Goal: Task Accomplishment & Management: Manage account settings

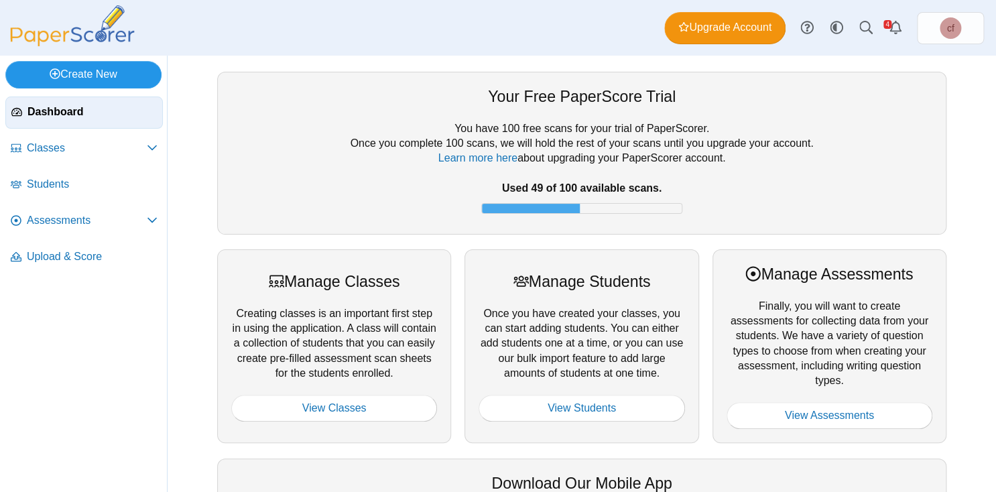
click at [115, 72] on link "Create New" at bounding box center [83, 74] width 156 height 27
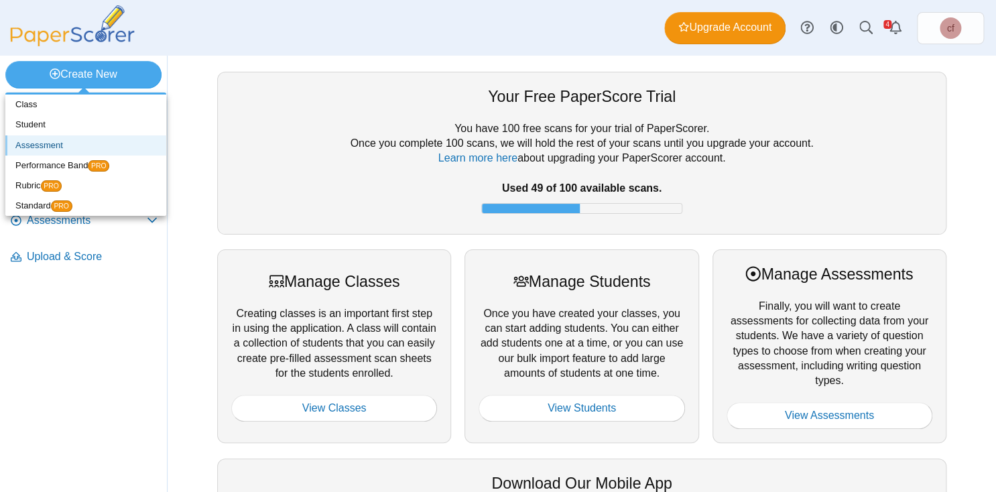
click at [43, 146] on link "Assessment" at bounding box center [85, 145] width 161 height 20
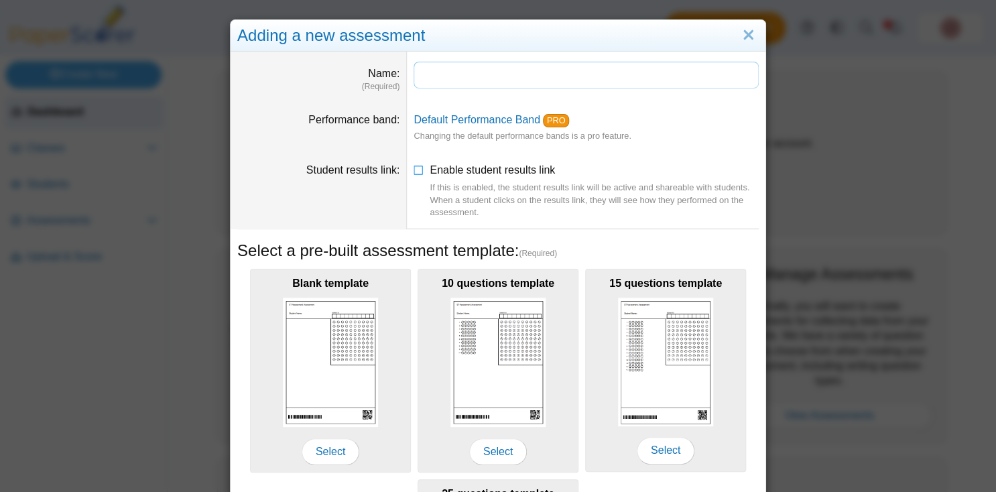
click at [439, 80] on input "Name" at bounding box center [586, 75] width 345 height 27
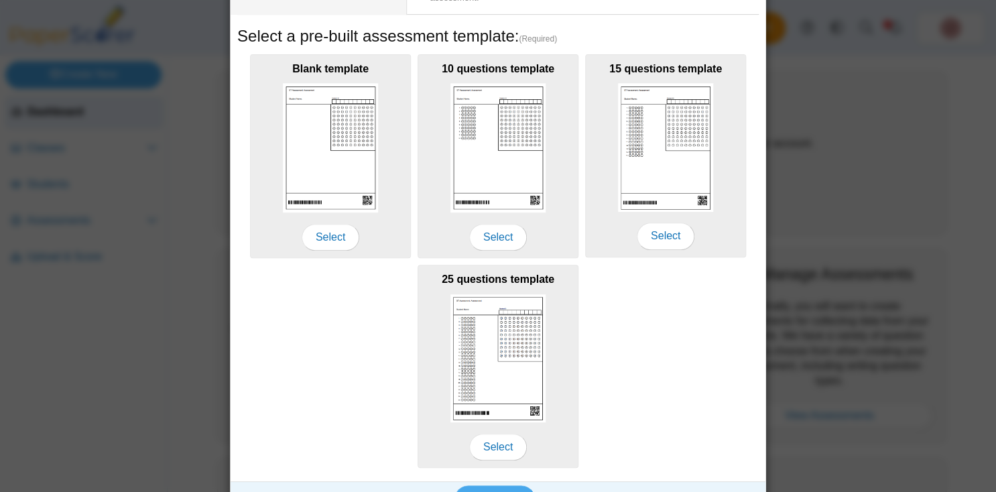
scroll to position [242, 0]
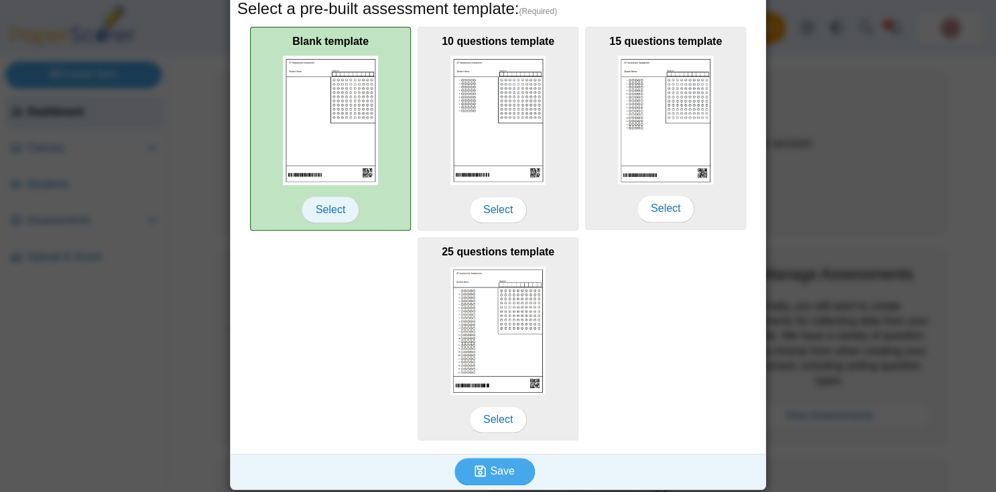
type input "**********"
click at [327, 202] on span "Select" at bounding box center [331, 209] width 58 height 27
click at [333, 207] on span "Select" at bounding box center [331, 209] width 58 height 27
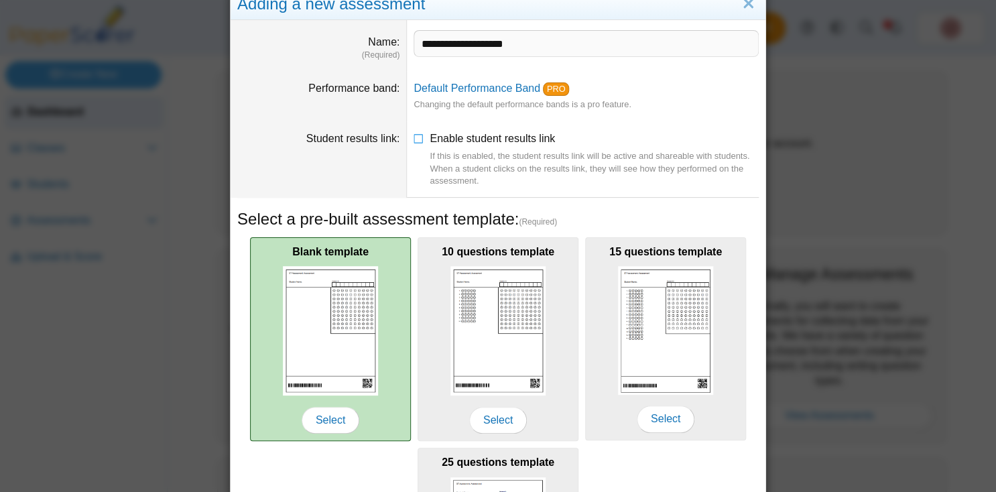
scroll to position [0, 0]
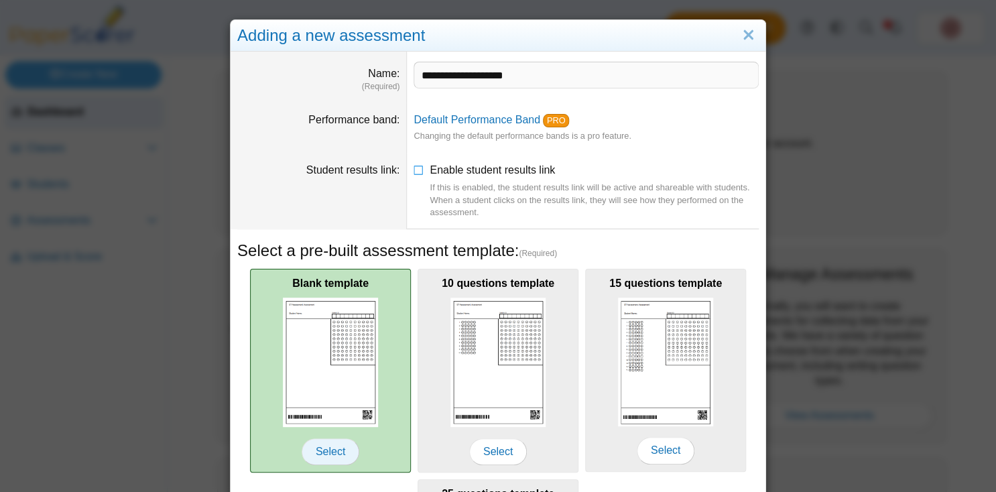
click at [325, 445] on span "Select" at bounding box center [331, 451] width 58 height 27
click at [327, 352] on img at bounding box center [330, 362] width 95 height 129
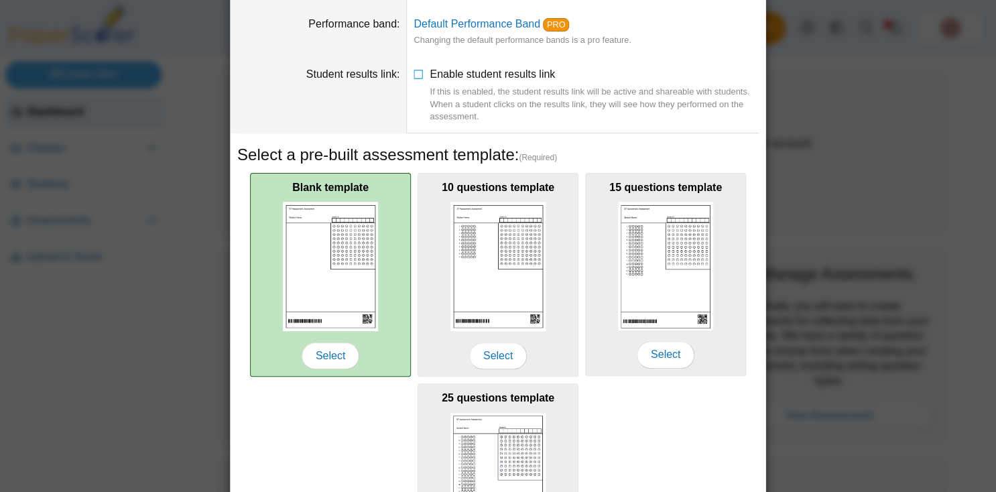
scroll to position [242, 0]
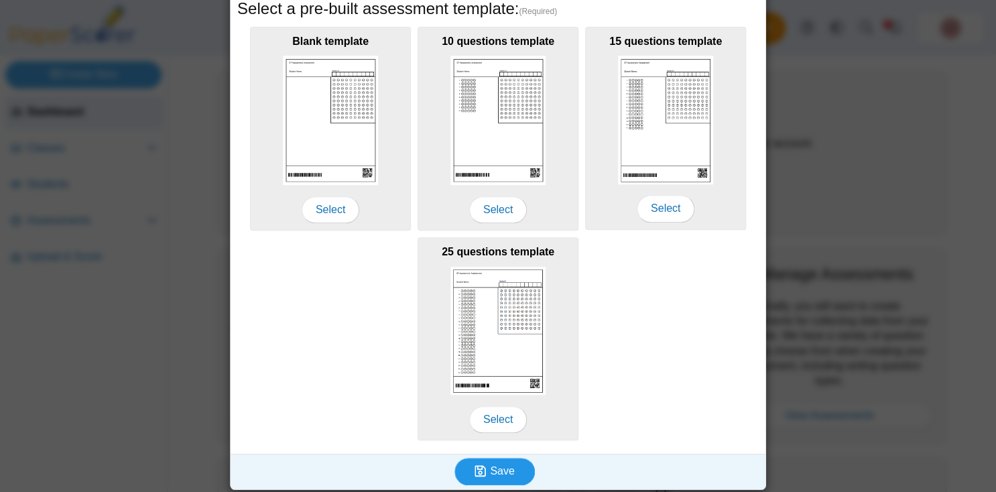
click at [512, 459] on button "Save" at bounding box center [495, 471] width 80 height 27
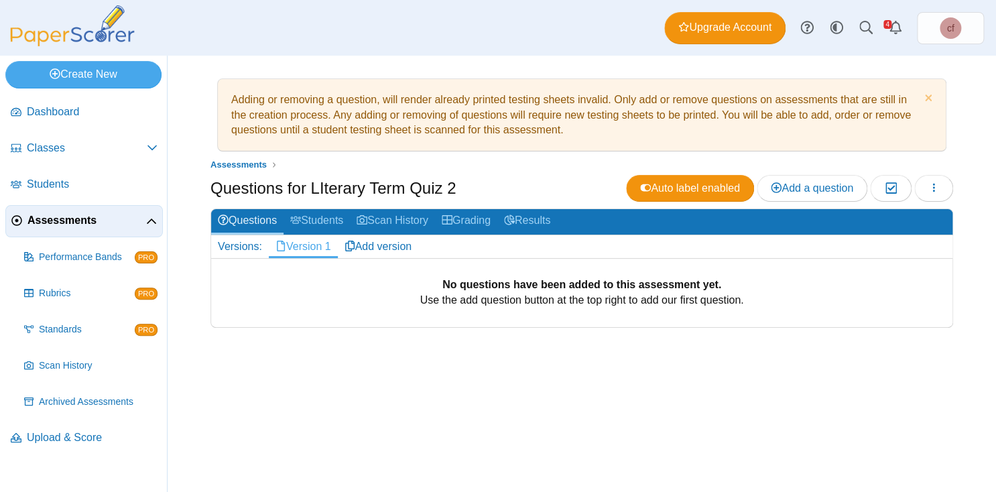
click at [514, 281] on b "No questions have been added to this assessment yet." at bounding box center [582, 284] width 279 height 11
click at [252, 219] on link "Questions" at bounding box center [247, 221] width 72 height 25
click at [788, 184] on span "Add a question" at bounding box center [812, 187] width 82 height 11
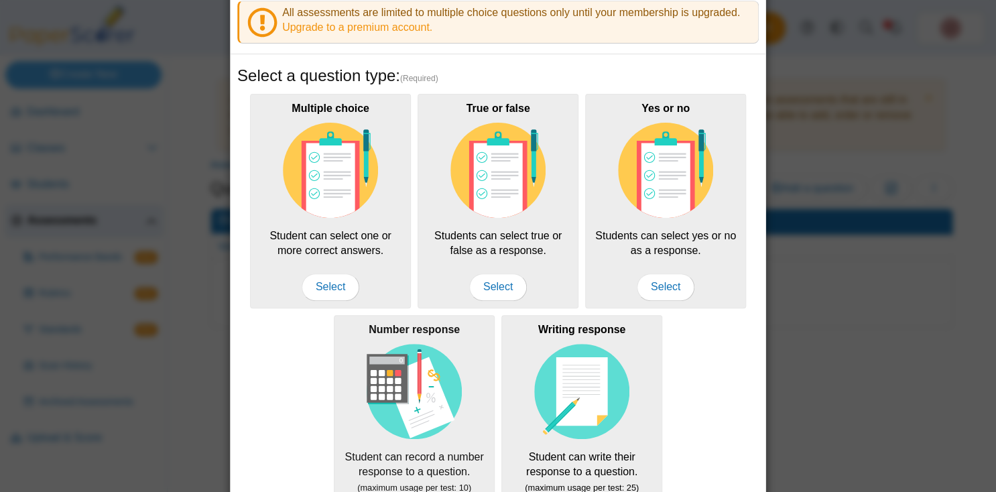
scroll to position [81, 0]
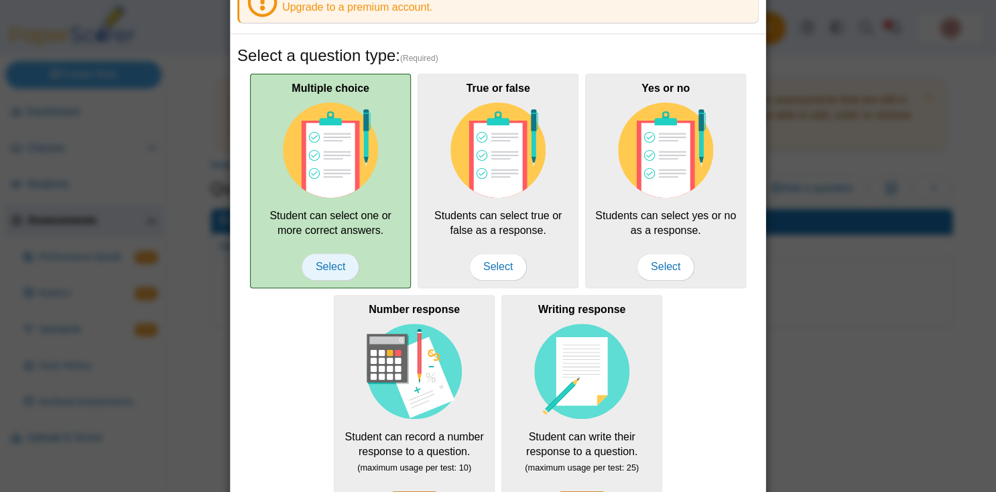
click at [345, 271] on span "Select" at bounding box center [331, 266] width 58 height 27
click at [340, 263] on span "Select" at bounding box center [331, 266] width 58 height 27
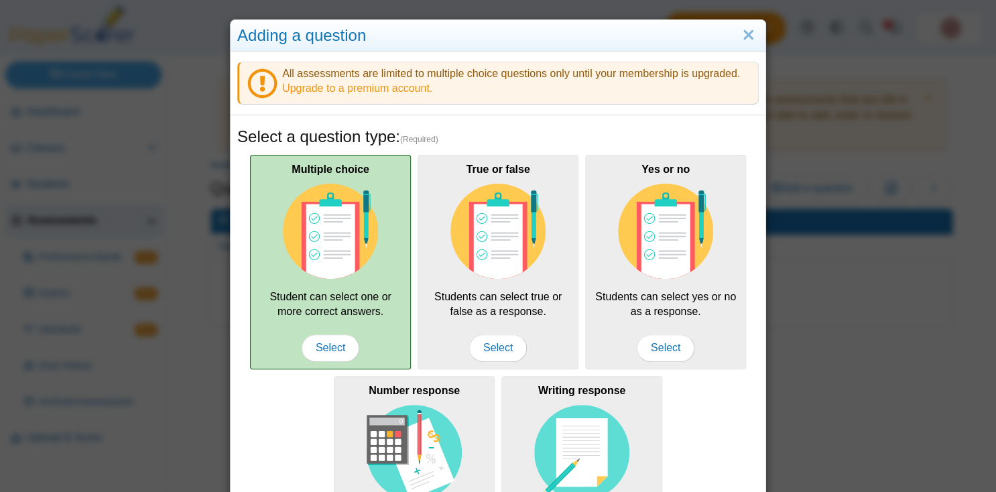
click at [337, 245] on img at bounding box center [330, 231] width 95 height 95
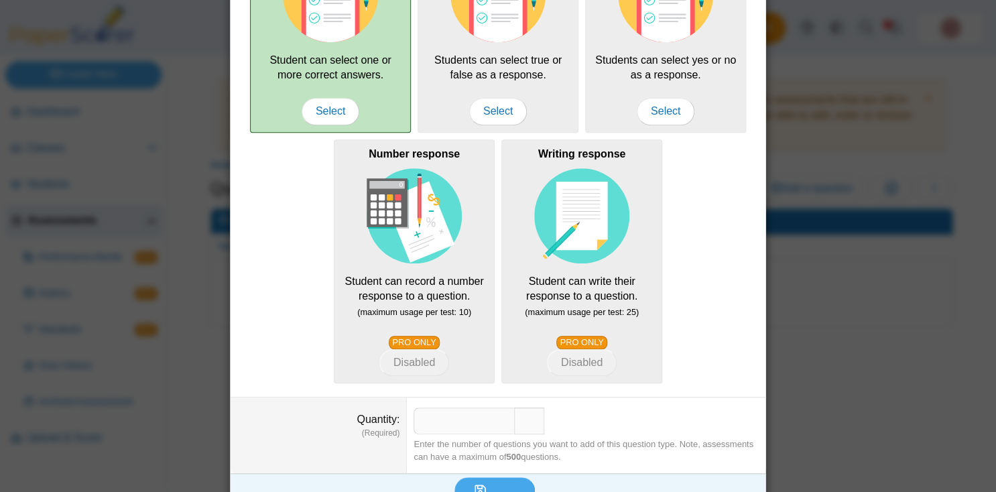
scroll to position [255, 0]
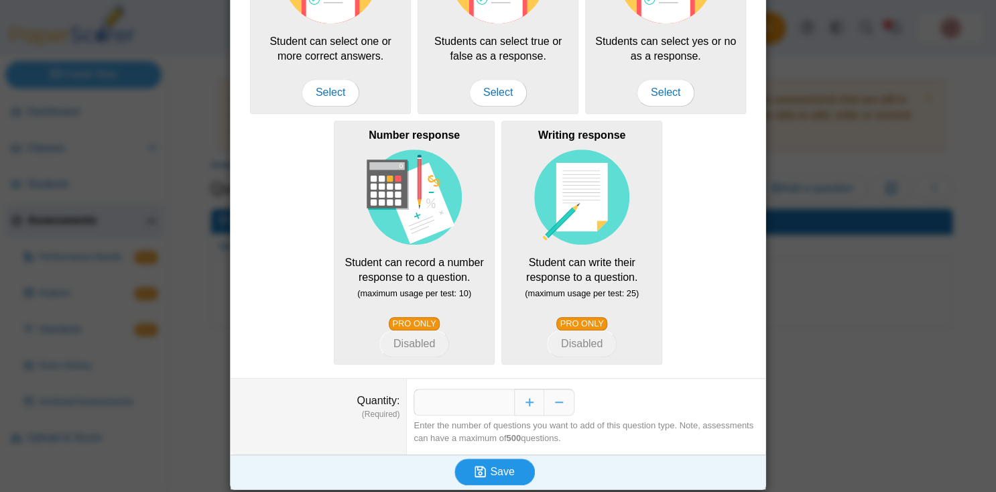
click at [520, 466] on button "Save" at bounding box center [495, 472] width 80 height 27
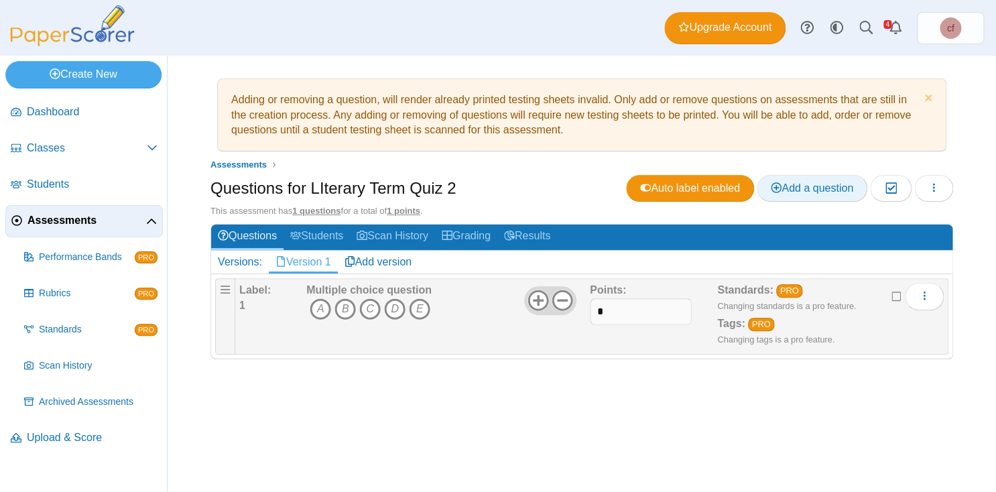
click at [786, 182] on span "Add a question" at bounding box center [812, 187] width 82 height 11
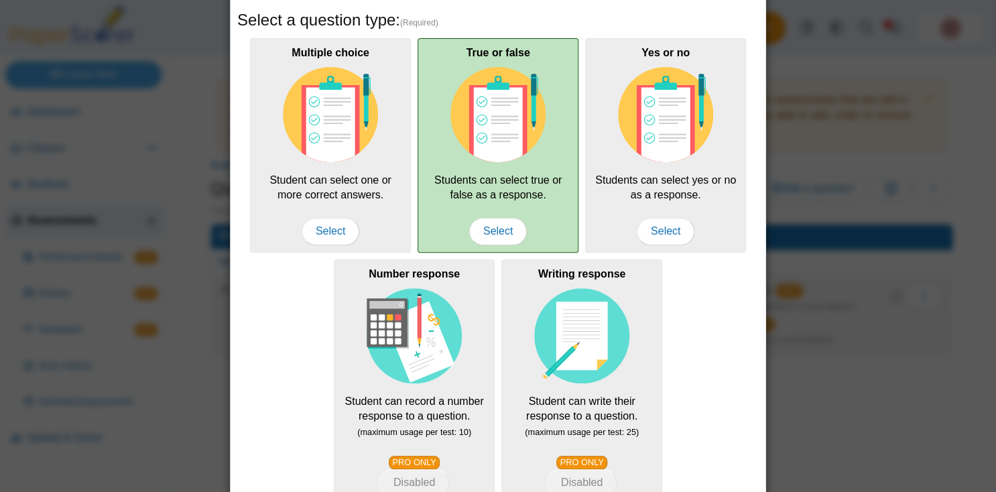
scroll to position [255, 0]
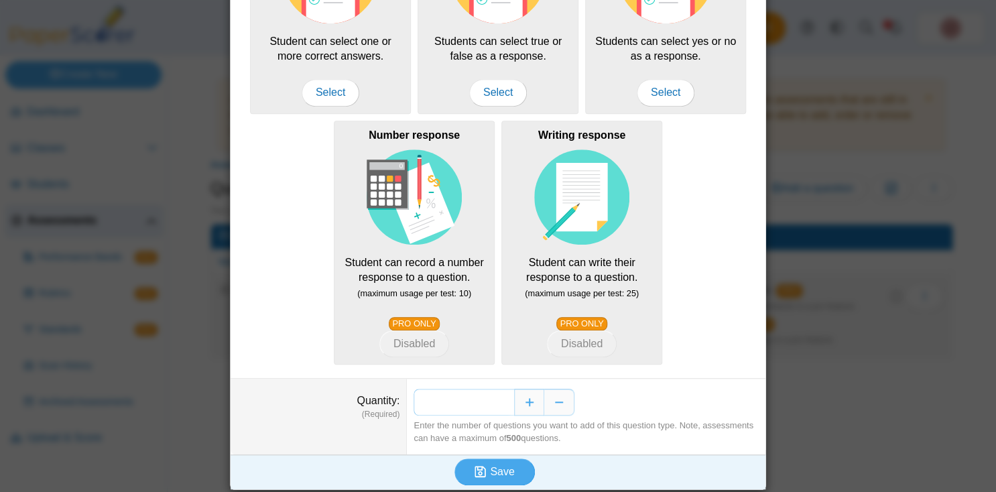
click at [510, 399] on input "*" at bounding box center [464, 402] width 101 height 27
type input "**"
click at [491, 471] on span "Save" at bounding box center [502, 471] width 24 height 11
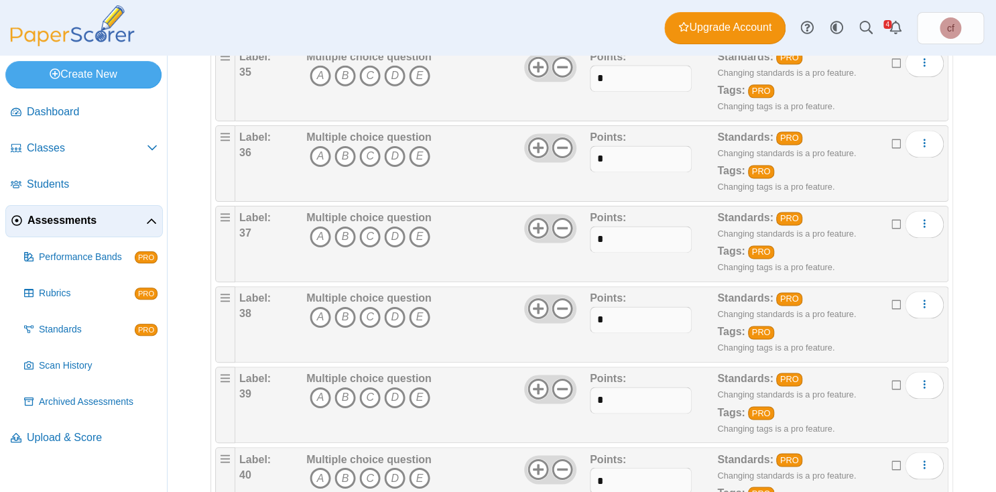
scroll to position [3484, 0]
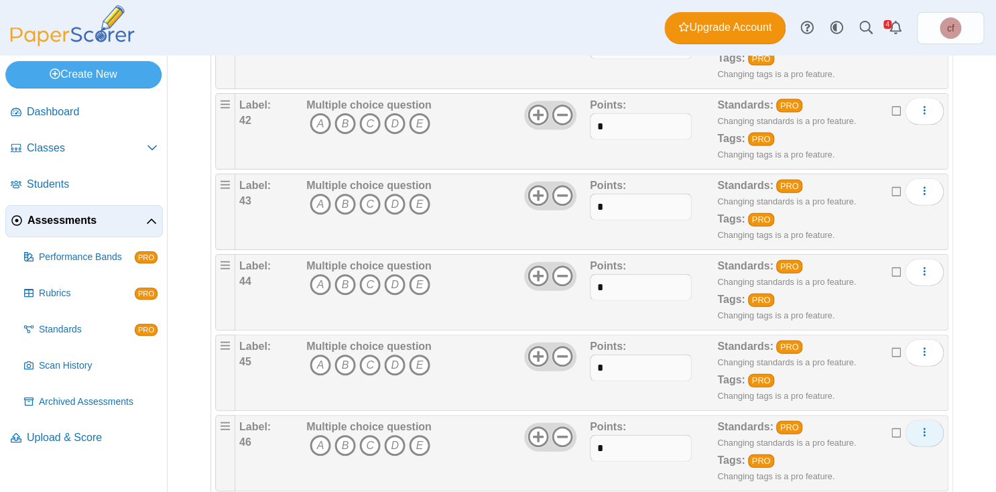
click at [927, 427] on icon "More options" at bounding box center [924, 432] width 11 height 11
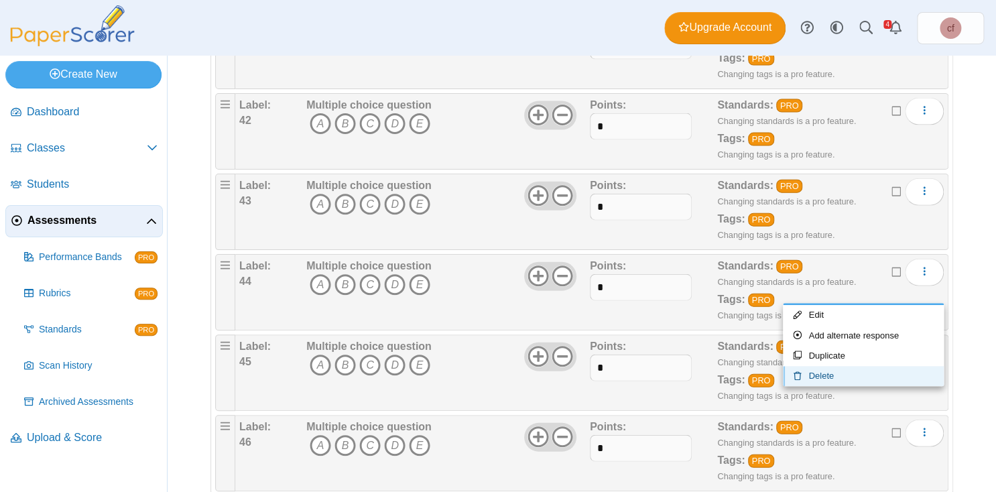
click at [829, 375] on link "Delete" at bounding box center [863, 376] width 161 height 20
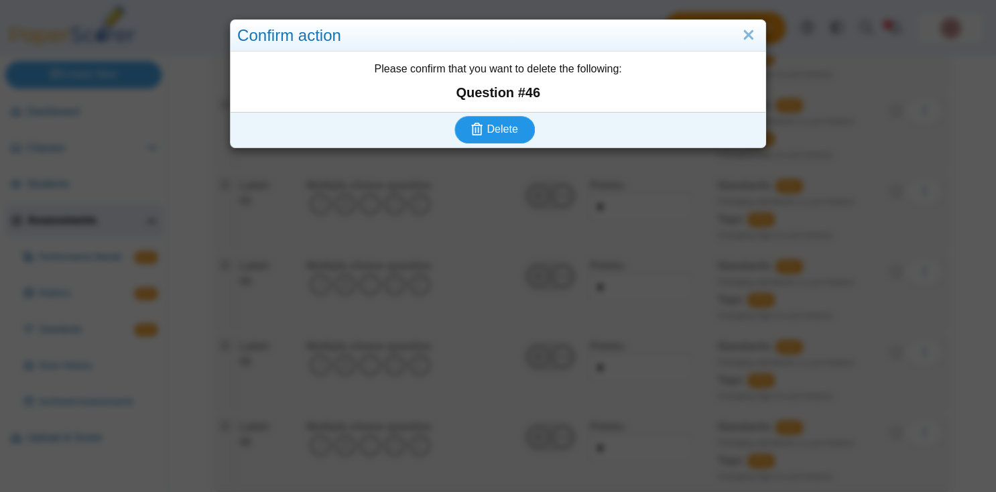
click at [495, 126] on span "Delete" at bounding box center [502, 128] width 31 height 11
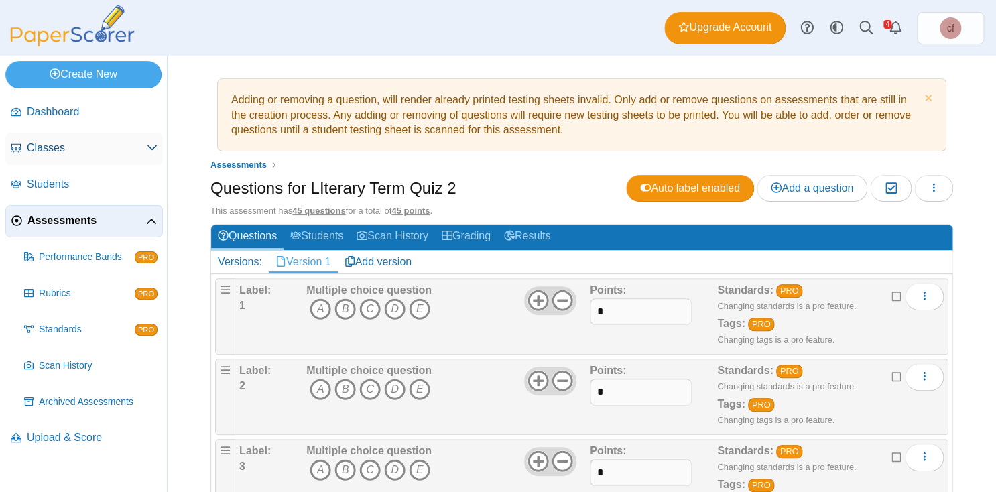
click at [52, 144] on span "Classes" at bounding box center [87, 148] width 120 height 15
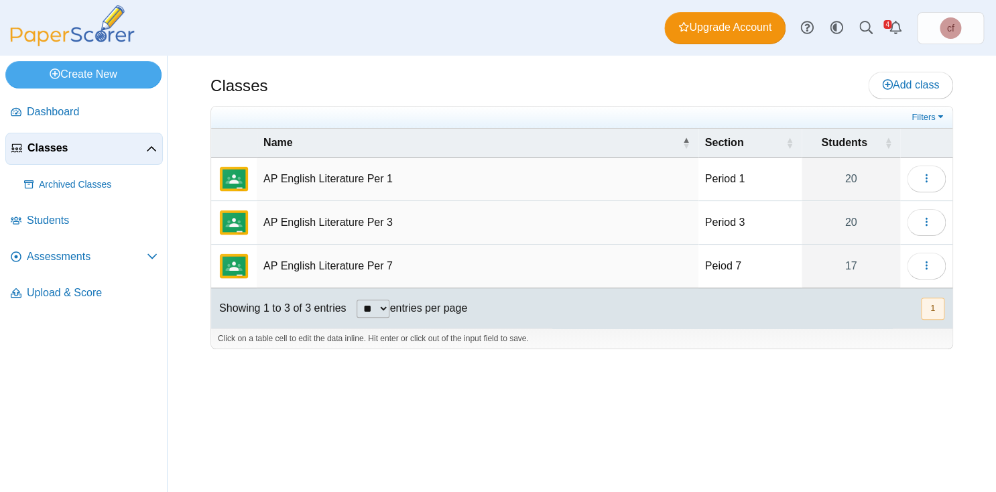
click at [290, 182] on td "AP English Literature Per 1" at bounding box center [478, 180] width 442 height 44
click at [929, 177] on icon "button" at bounding box center [926, 178] width 11 height 11
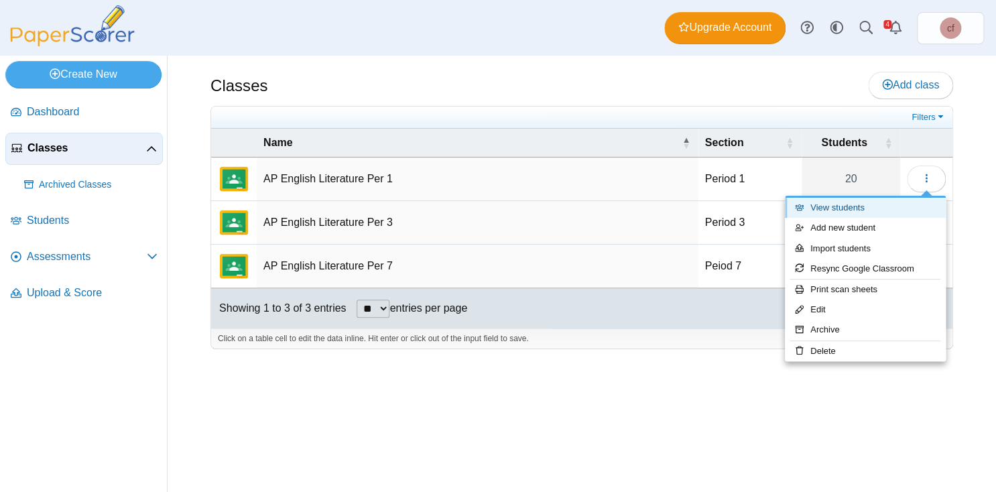
click at [868, 202] on link "View students" at bounding box center [865, 208] width 161 height 20
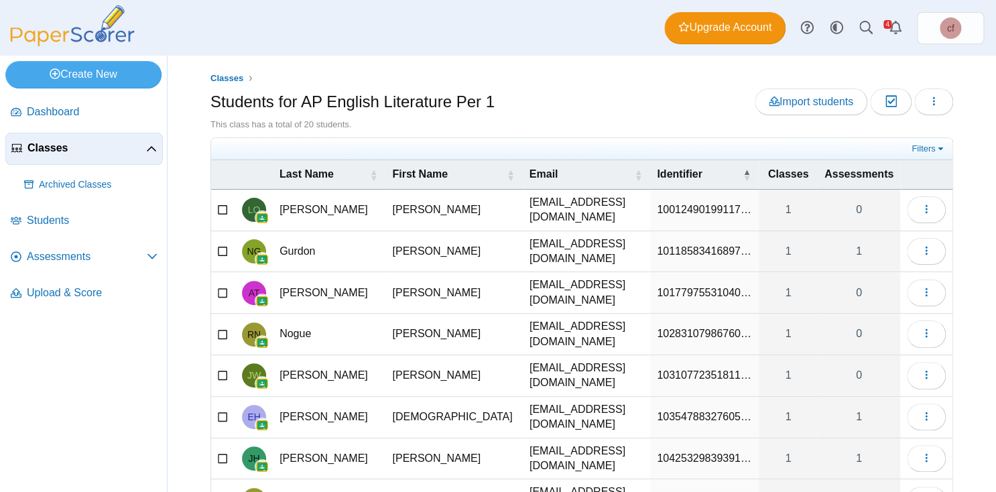
click at [221, 205] on icon at bounding box center [223, 208] width 11 height 9
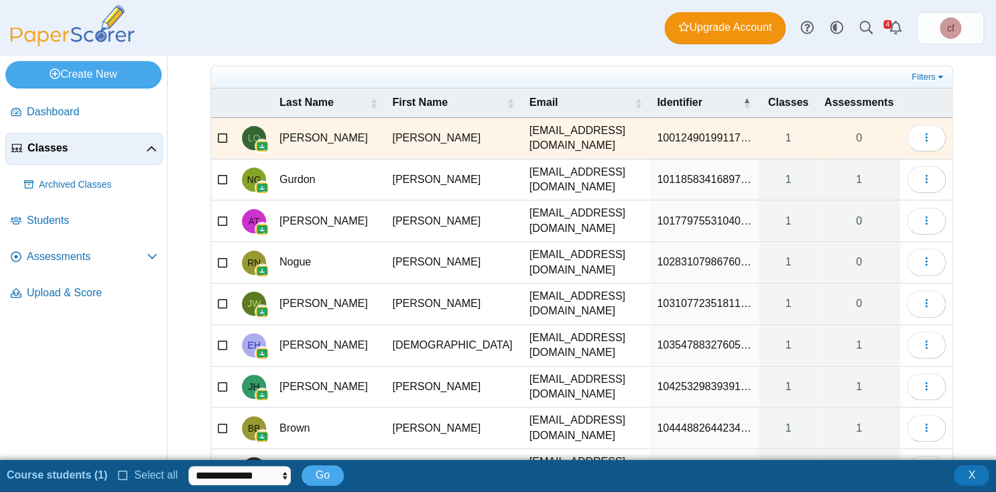
scroll to position [78, 0]
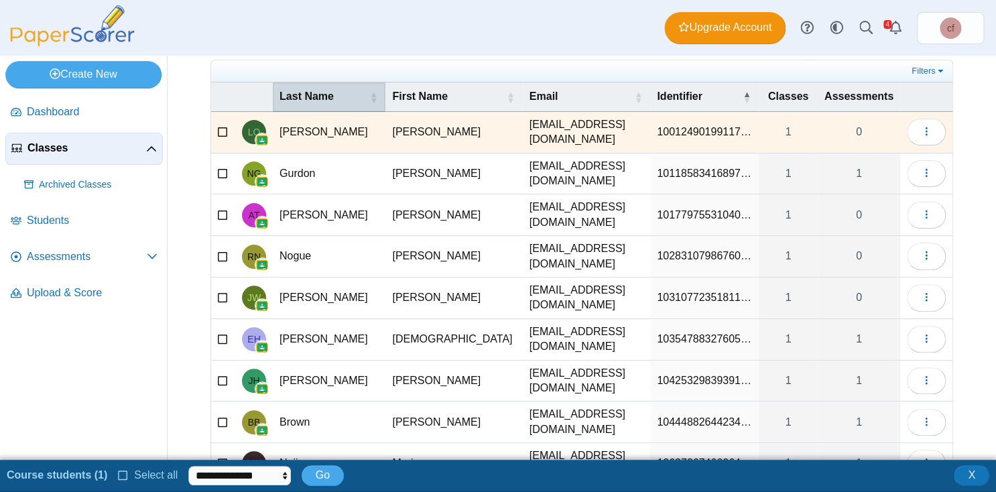
click at [334, 95] on span "Last Name" at bounding box center [307, 96] width 54 height 11
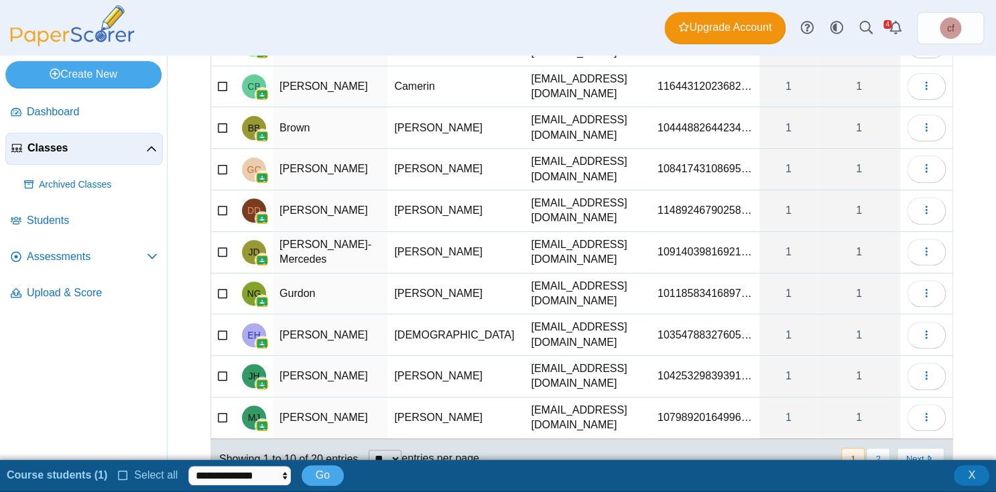
scroll to position [184, 0]
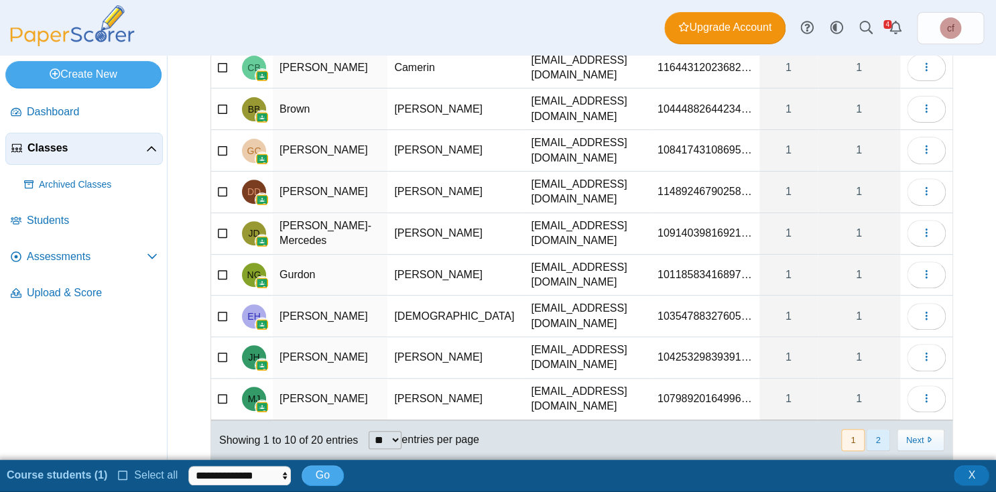
click at [881, 429] on button "2" at bounding box center [877, 440] width 23 height 22
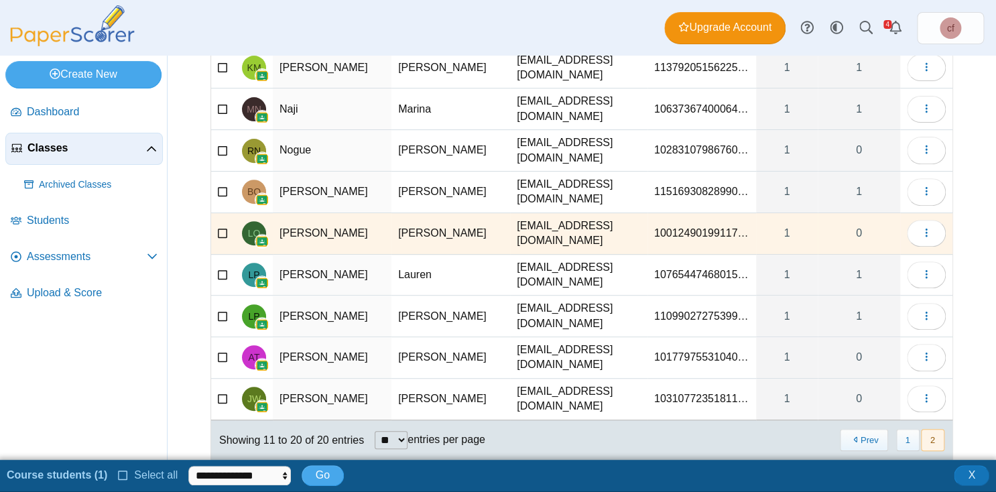
scroll to position [176, 0]
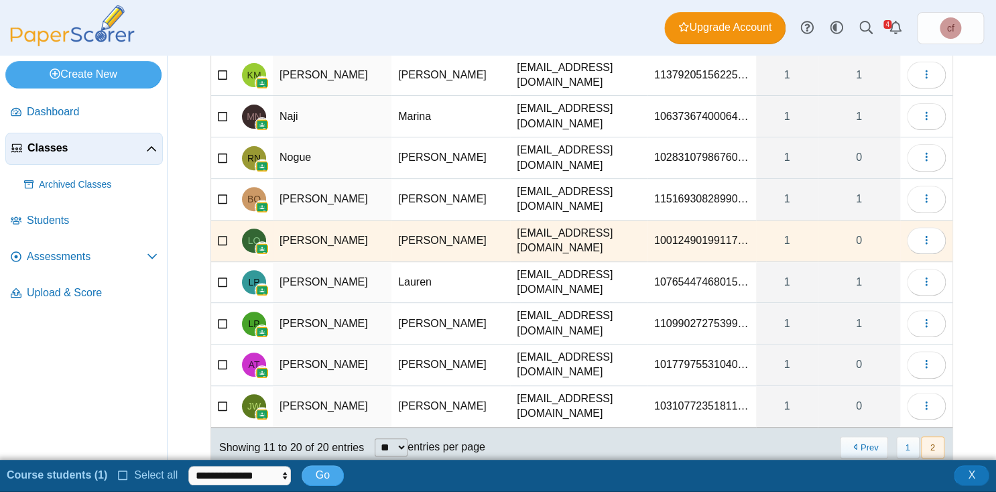
click at [220, 400] on icon at bounding box center [223, 404] width 11 height 9
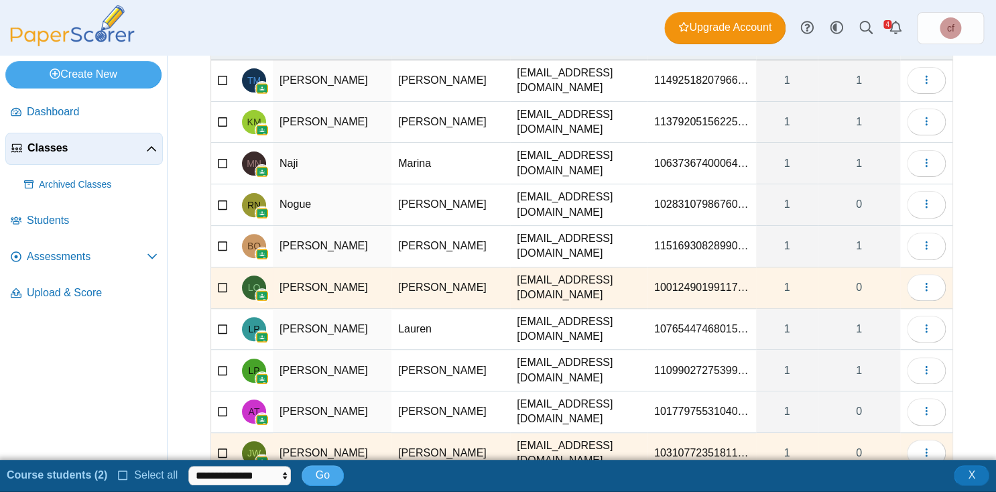
scroll to position [131, 0]
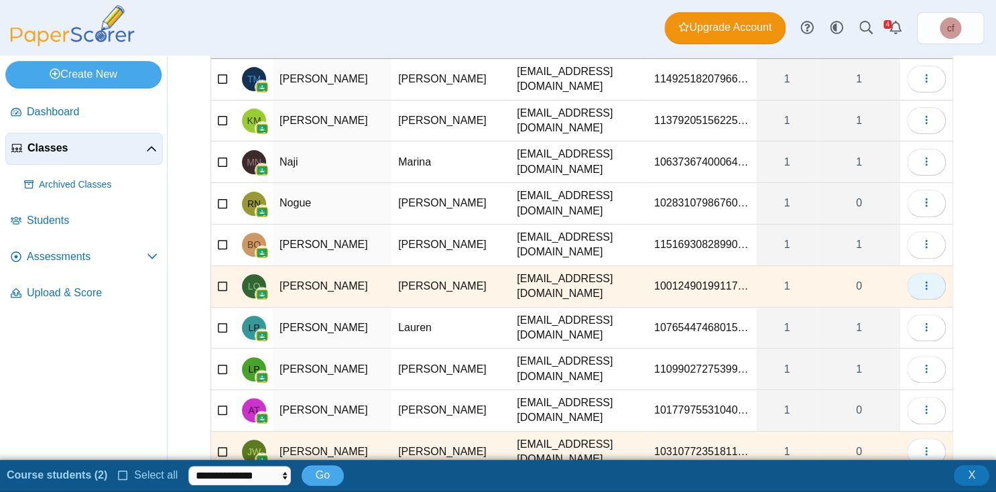
click at [931, 280] on icon "button" at bounding box center [926, 285] width 11 height 11
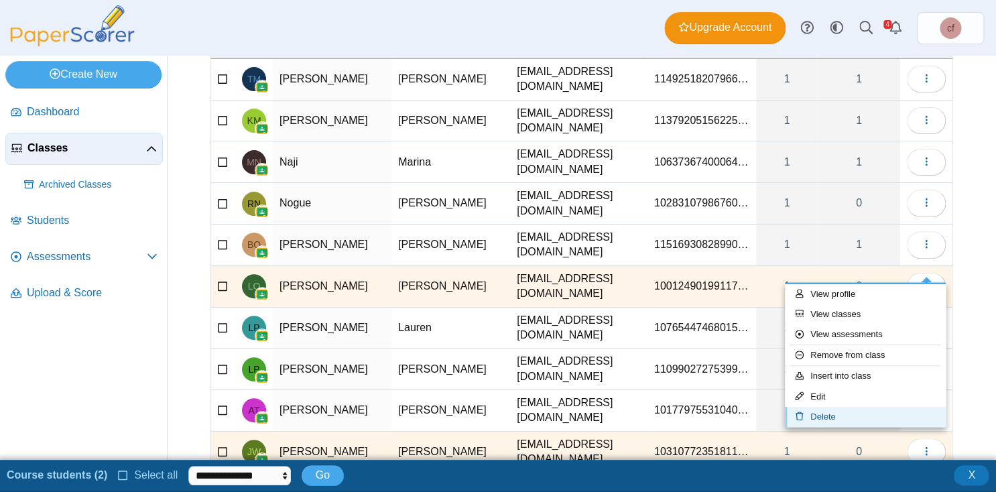
click at [833, 416] on link "Delete" at bounding box center [865, 417] width 161 height 20
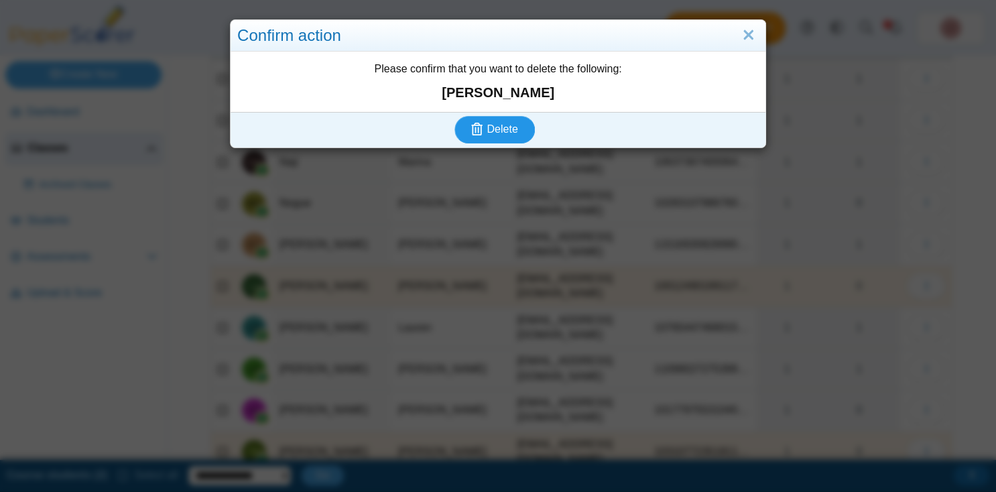
click at [513, 132] on span "Delete" at bounding box center [502, 128] width 31 height 11
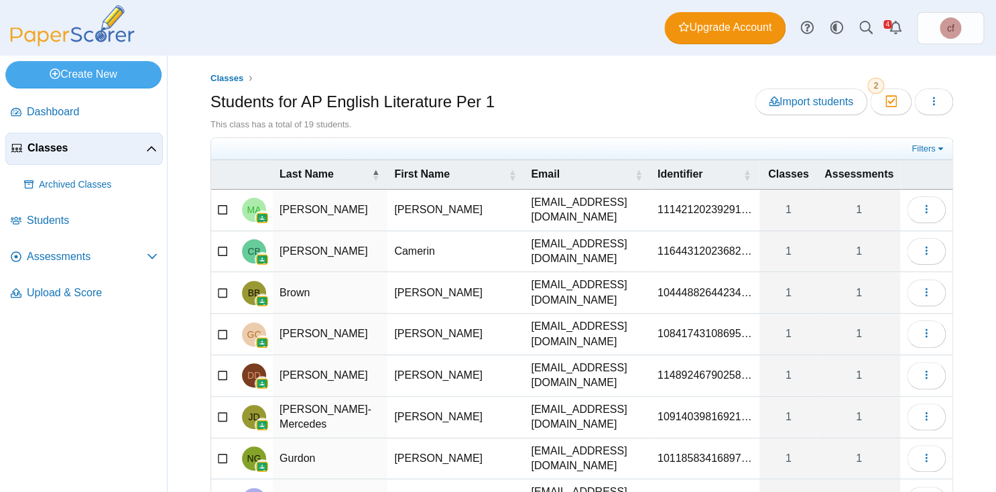
scroll to position [152, 0]
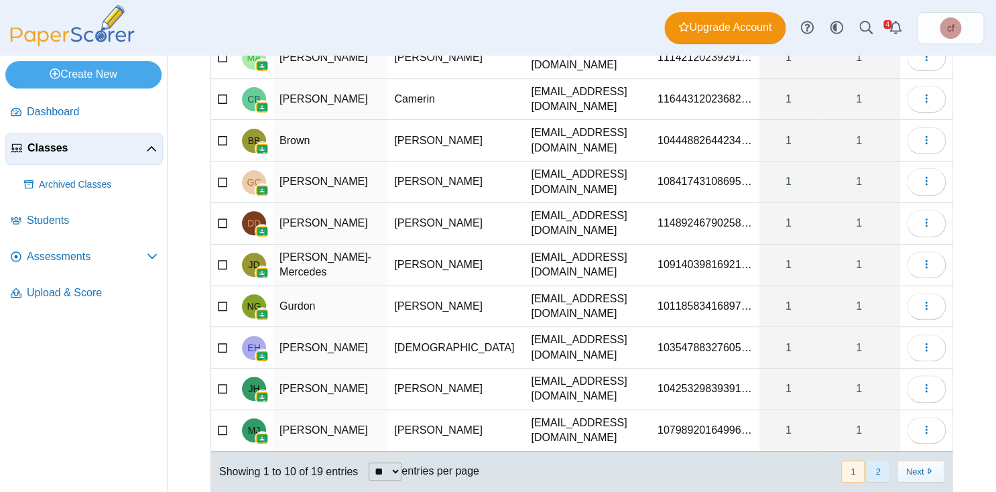
click at [886, 461] on button "2" at bounding box center [877, 472] width 23 height 22
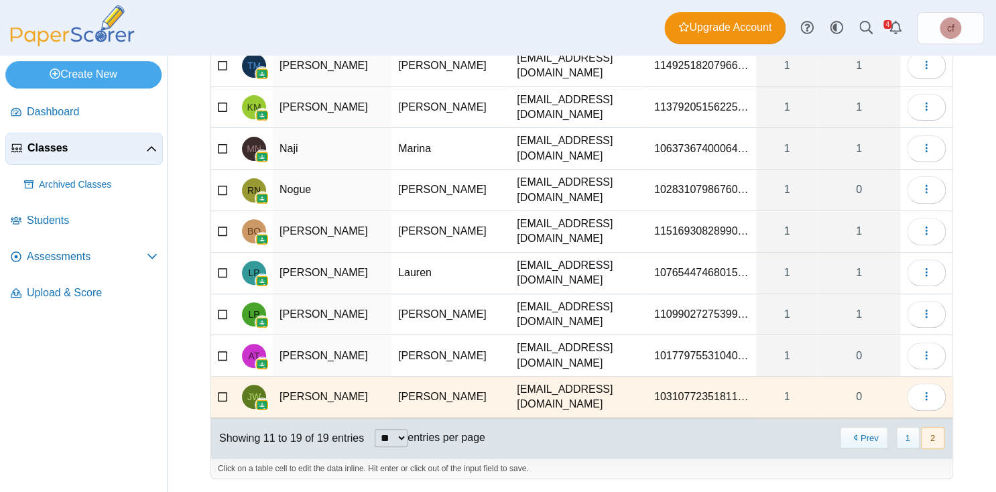
scroll to position [107, 0]
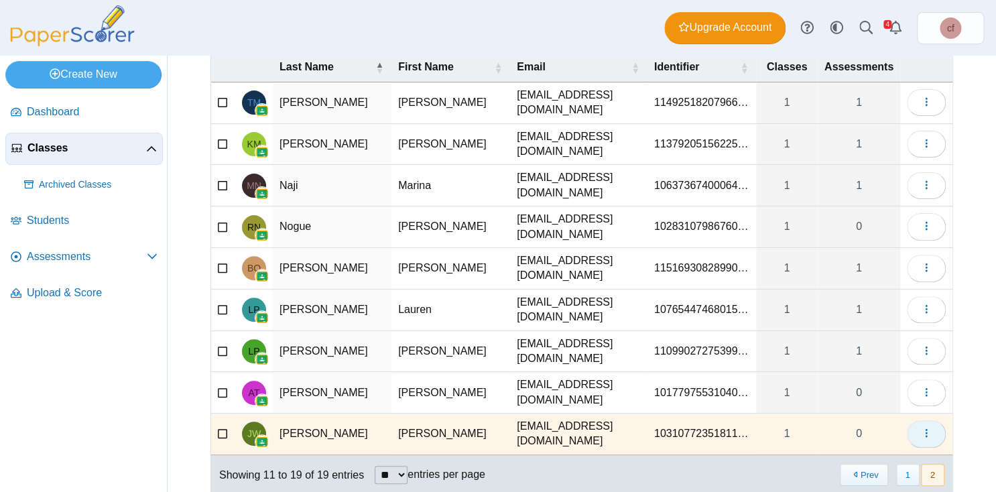
click at [937, 420] on button "button" at bounding box center [926, 433] width 39 height 27
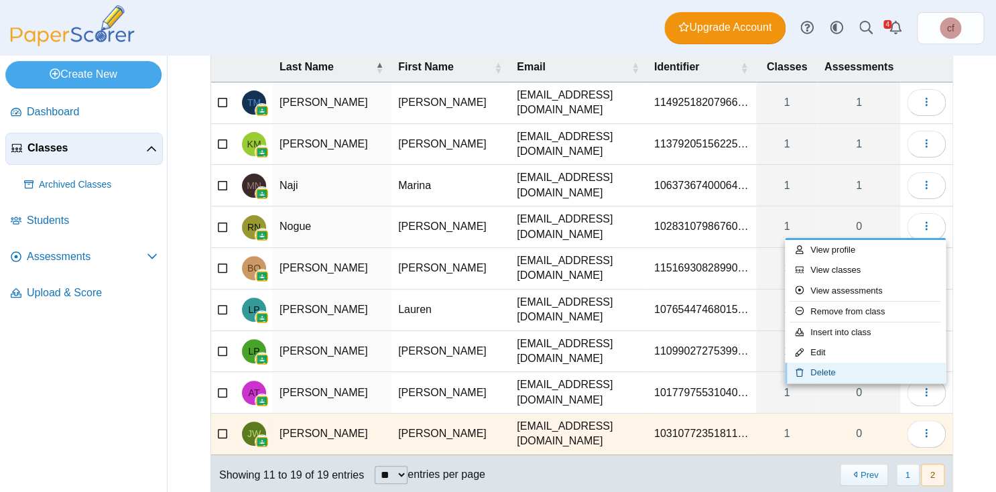
click at [827, 372] on link "Delete" at bounding box center [865, 373] width 161 height 20
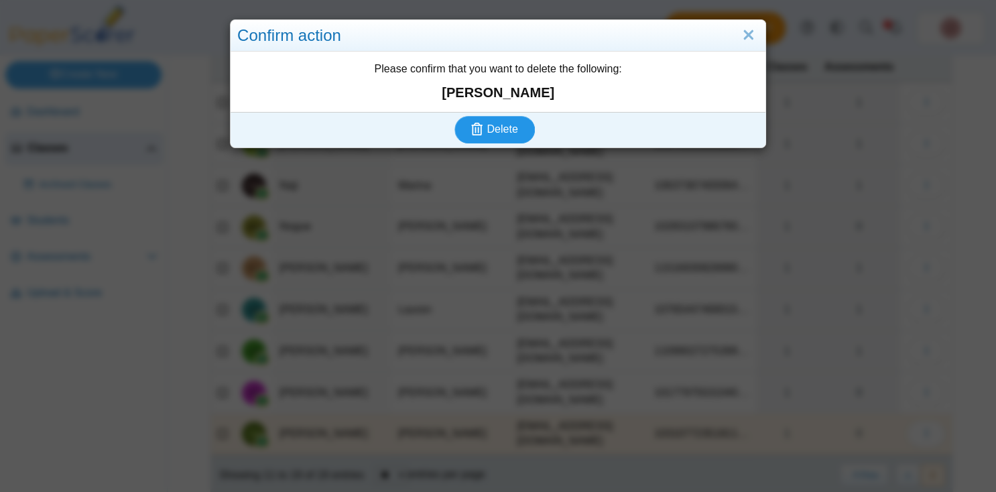
click at [516, 117] on button "Delete" at bounding box center [495, 129] width 80 height 27
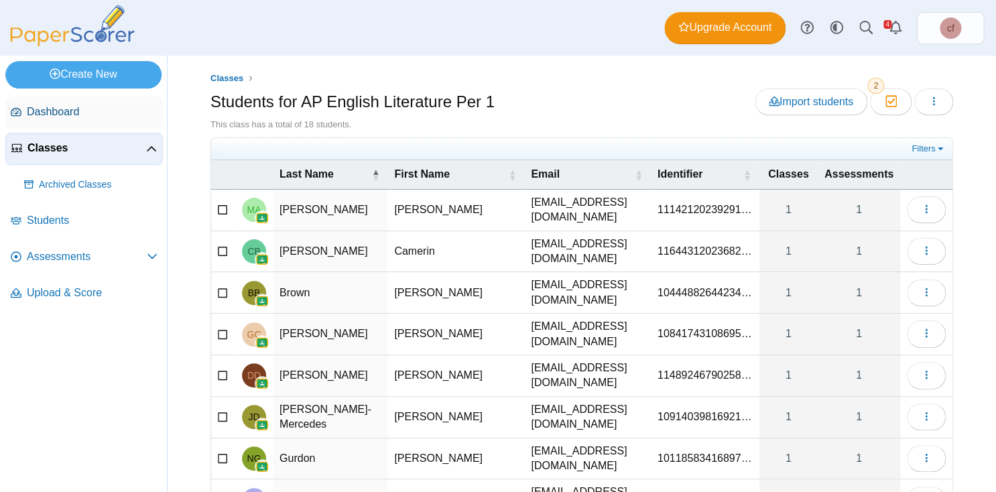
click at [74, 113] on span "Dashboard" at bounding box center [92, 112] width 131 height 15
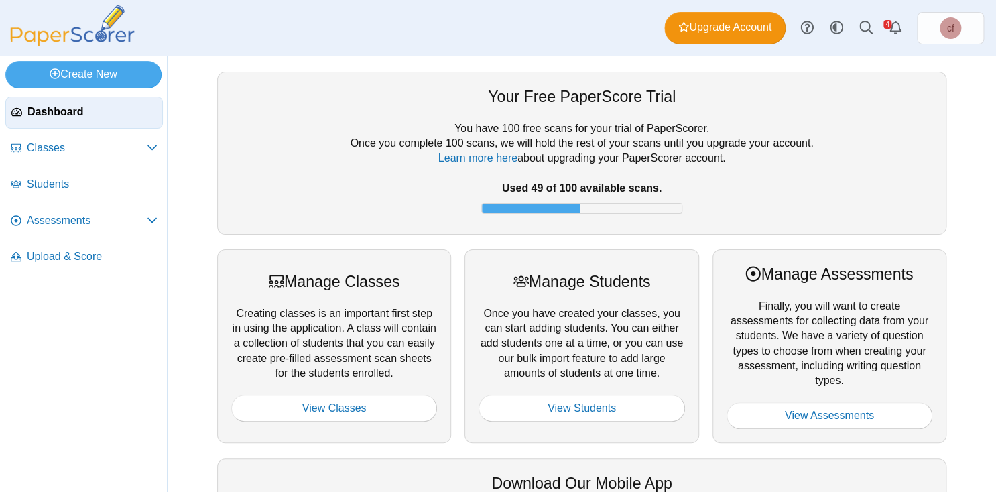
click at [363, 383] on div at bounding box center [334, 387] width 206 height 13
click at [386, 404] on link "View Classes" at bounding box center [334, 408] width 206 height 27
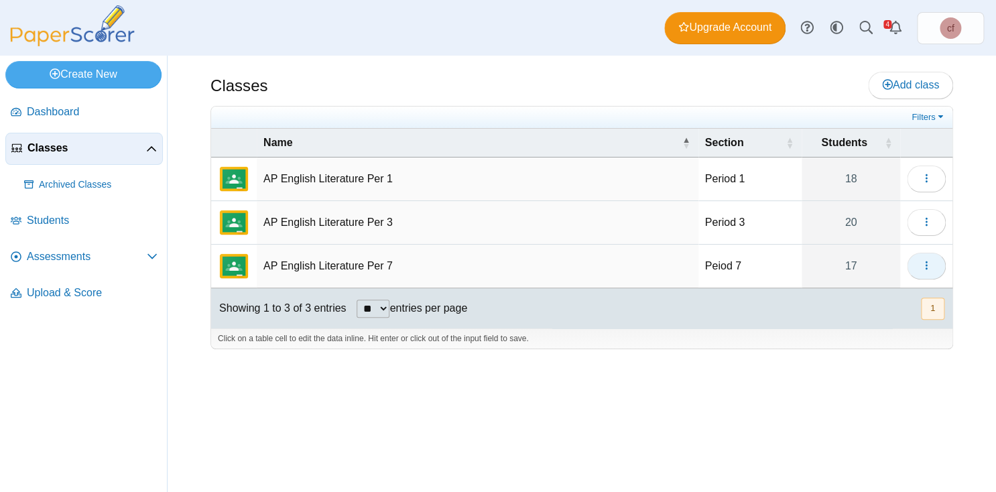
click at [935, 266] on button "button" at bounding box center [926, 266] width 39 height 27
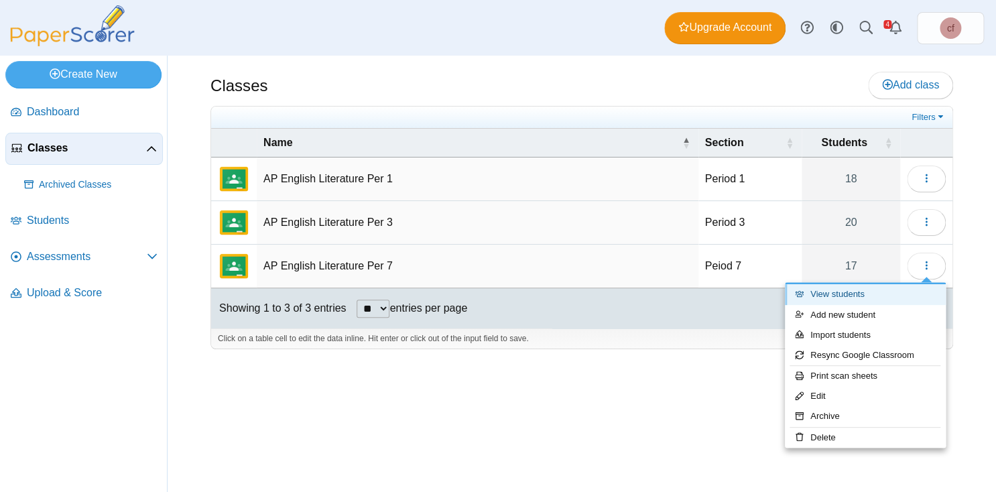
click at [866, 298] on link "View students" at bounding box center [865, 294] width 161 height 20
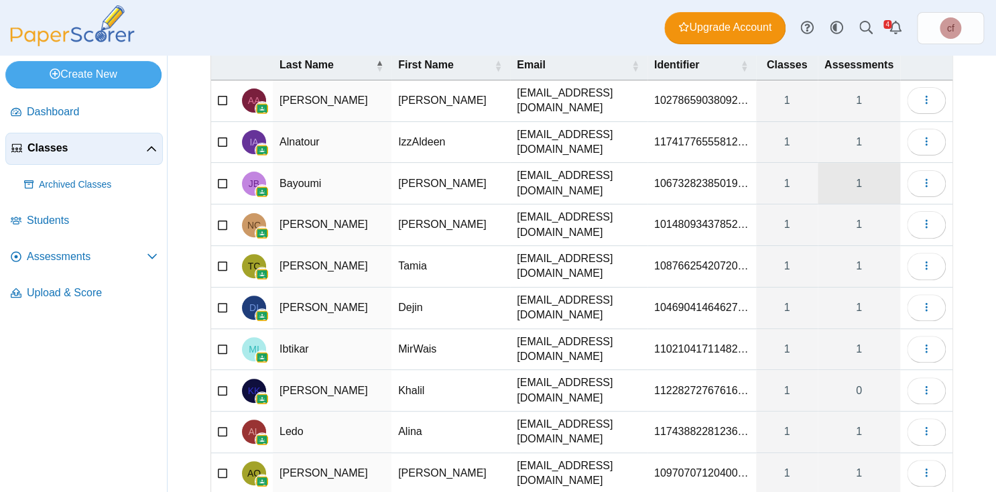
scroll to position [145, 0]
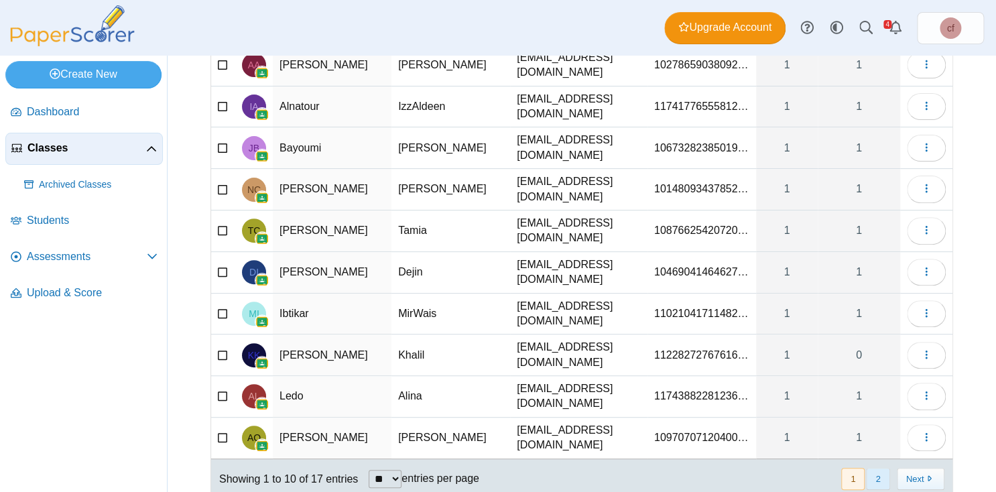
click at [884, 468] on button "2" at bounding box center [877, 479] width 23 height 22
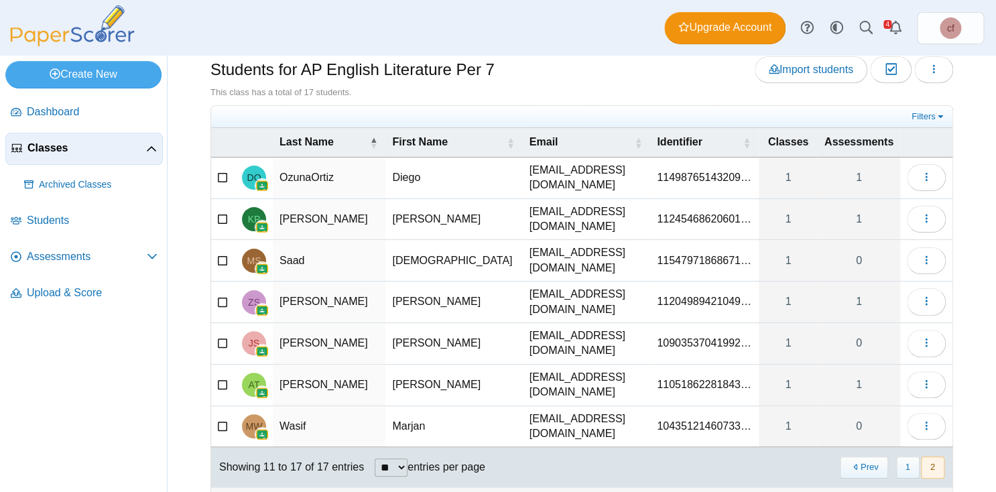
scroll to position [32, 0]
click at [933, 414] on button "button" at bounding box center [926, 427] width 39 height 27
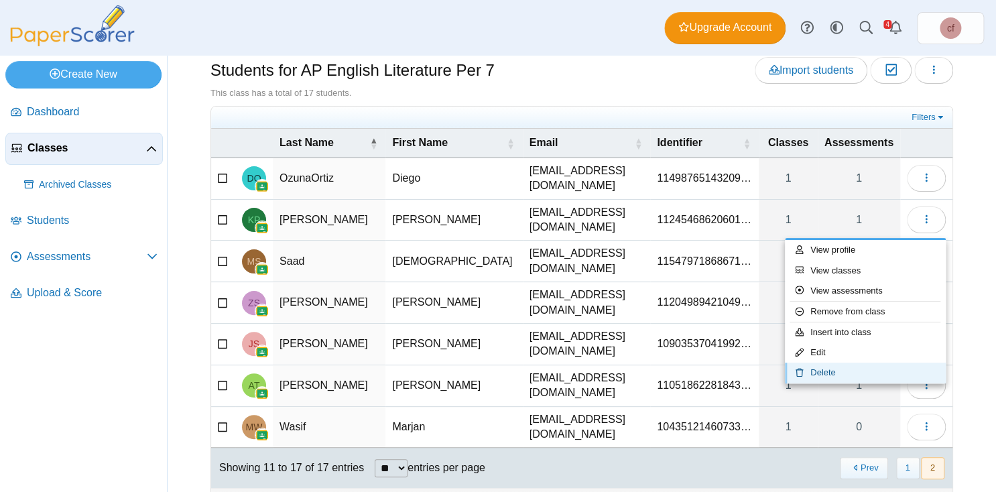
click at [828, 375] on link "Delete" at bounding box center [865, 373] width 161 height 20
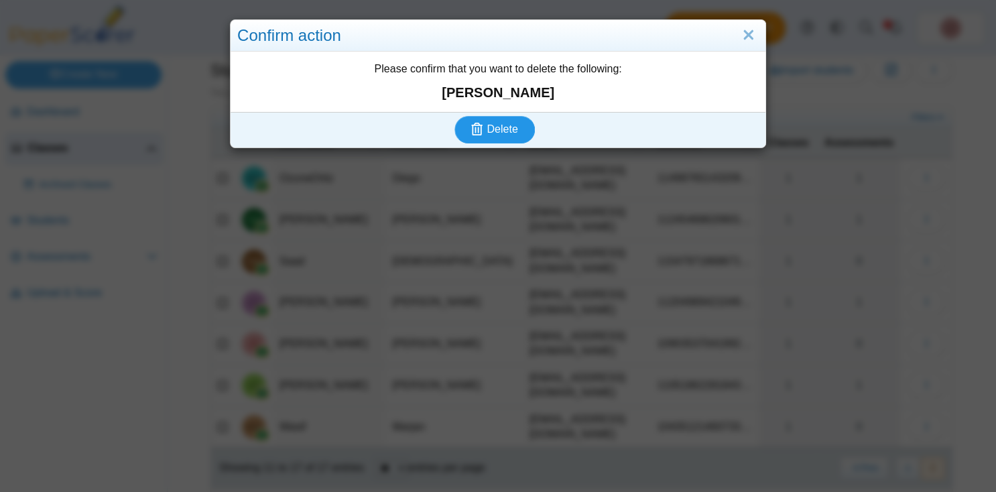
click at [491, 125] on span "Delete" at bounding box center [502, 128] width 31 height 11
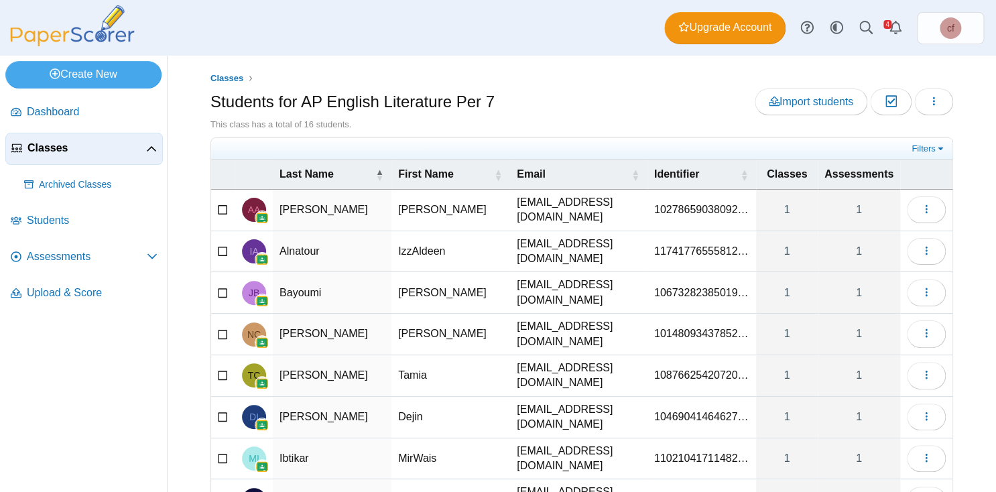
scroll to position [145, 0]
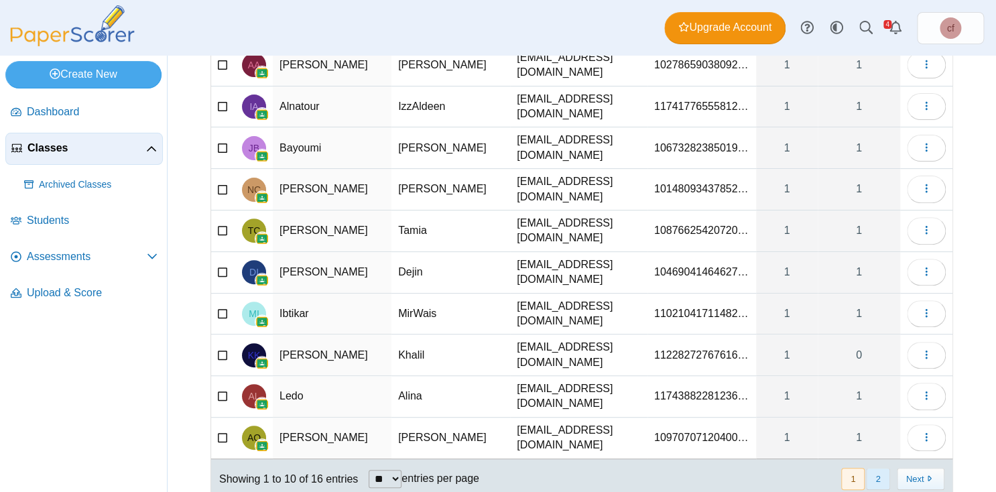
click at [884, 468] on button "2" at bounding box center [877, 479] width 23 height 22
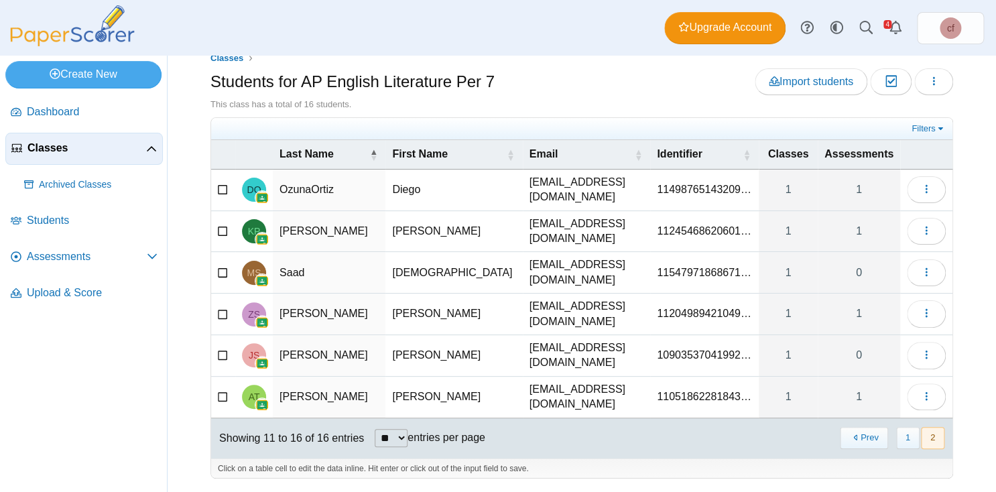
scroll to position [0, 0]
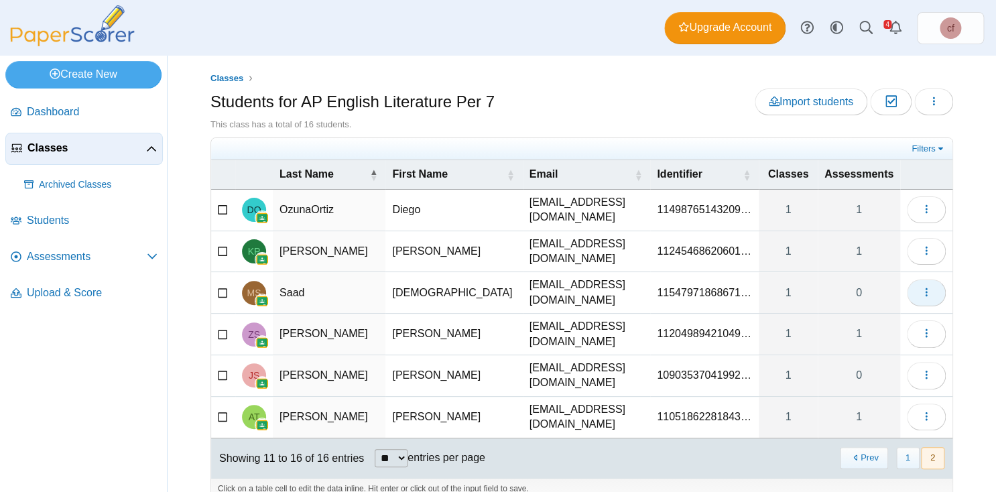
click at [930, 287] on icon "button" at bounding box center [926, 292] width 11 height 11
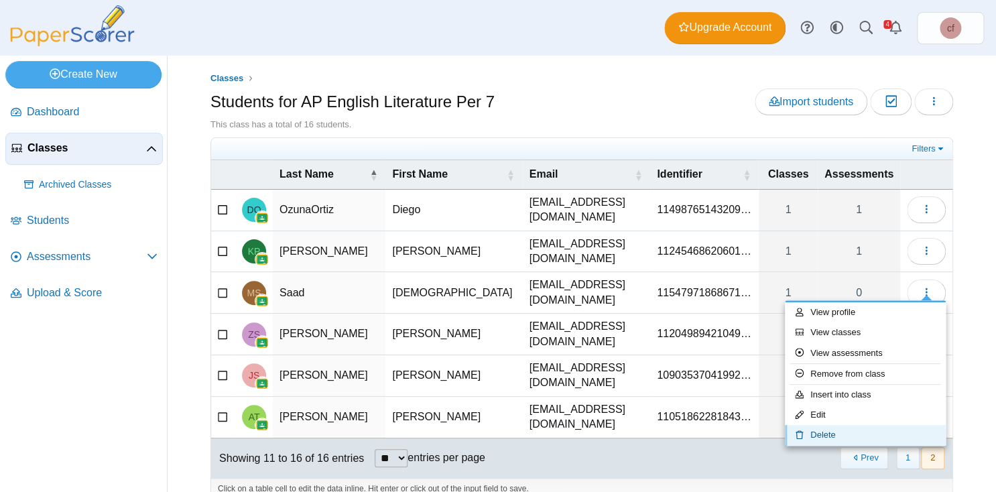
click at [839, 439] on link "Delete" at bounding box center [865, 435] width 161 height 20
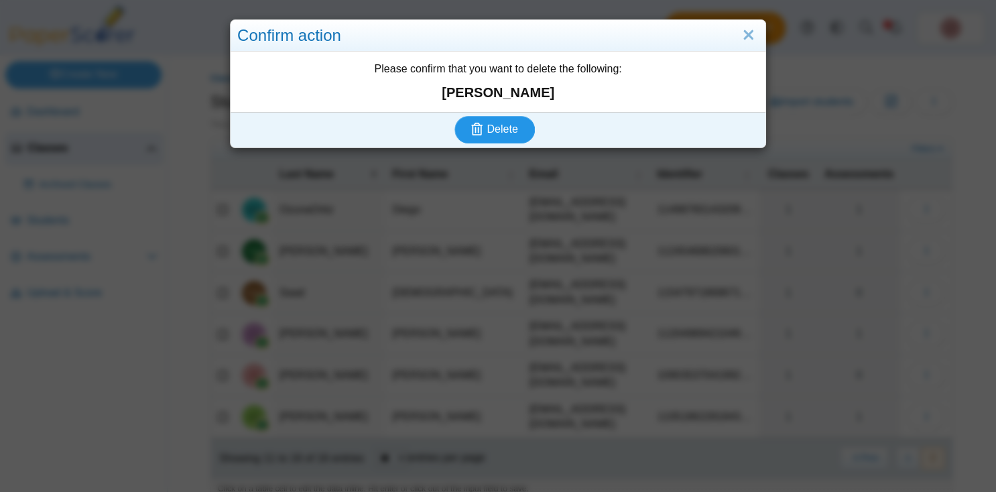
click at [498, 134] on span "Delete" at bounding box center [502, 128] width 31 height 11
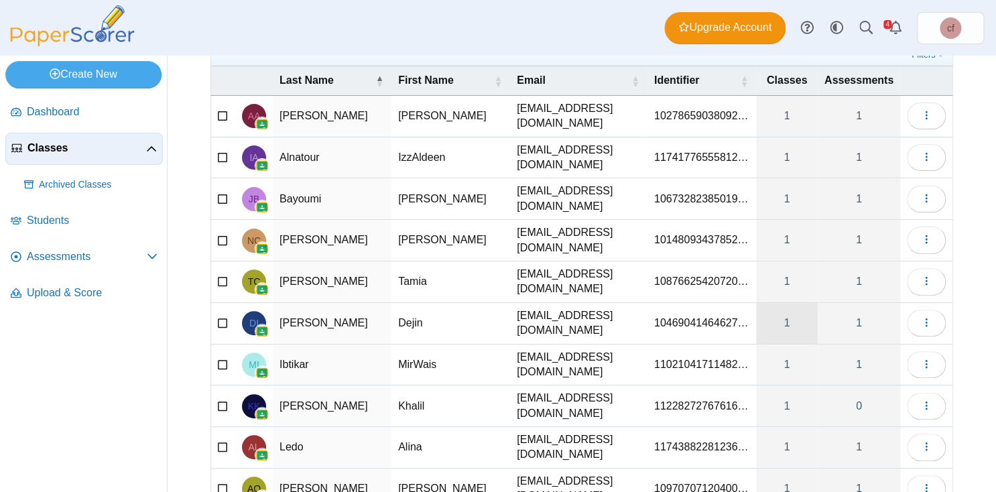
scroll to position [145, 0]
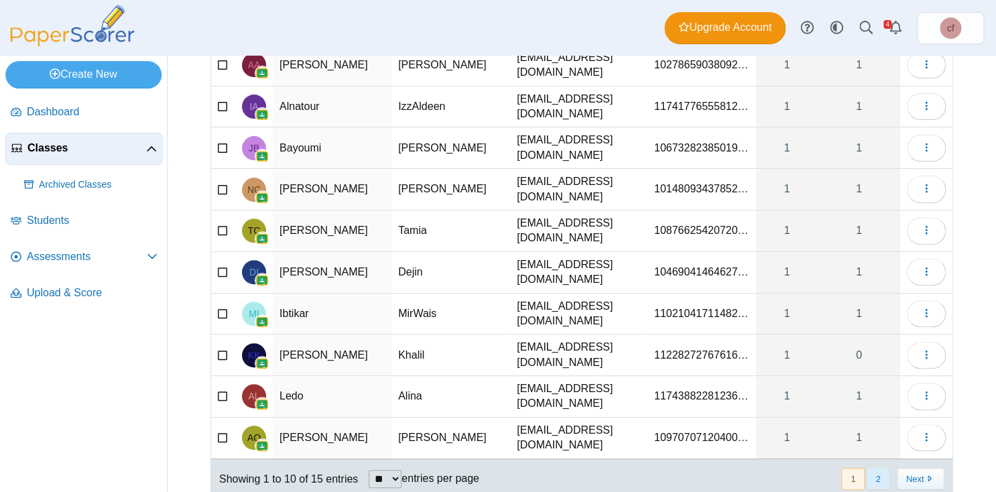
click at [880, 468] on button "2" at bounding box center [877, 479] width 23 height 22
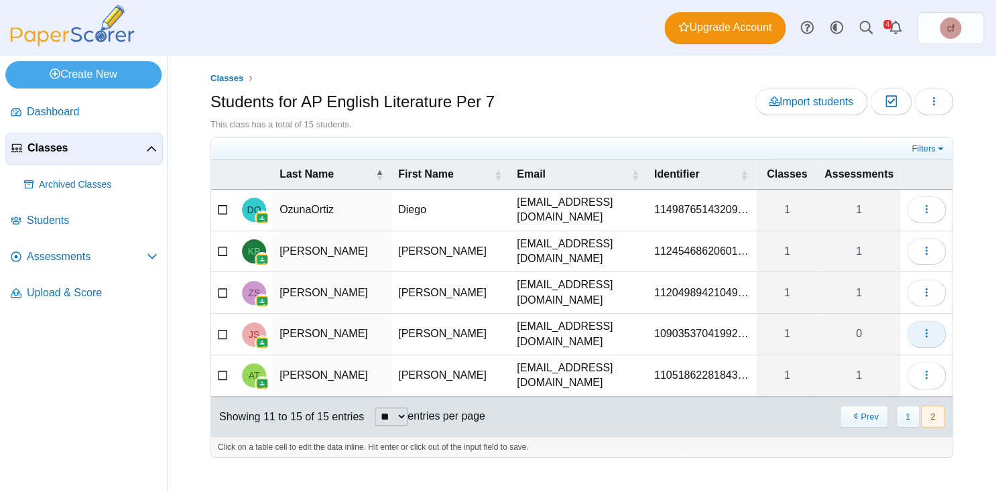
click at [931, 320] on button "button" at bounding box center [926, 333] width 39 height 27
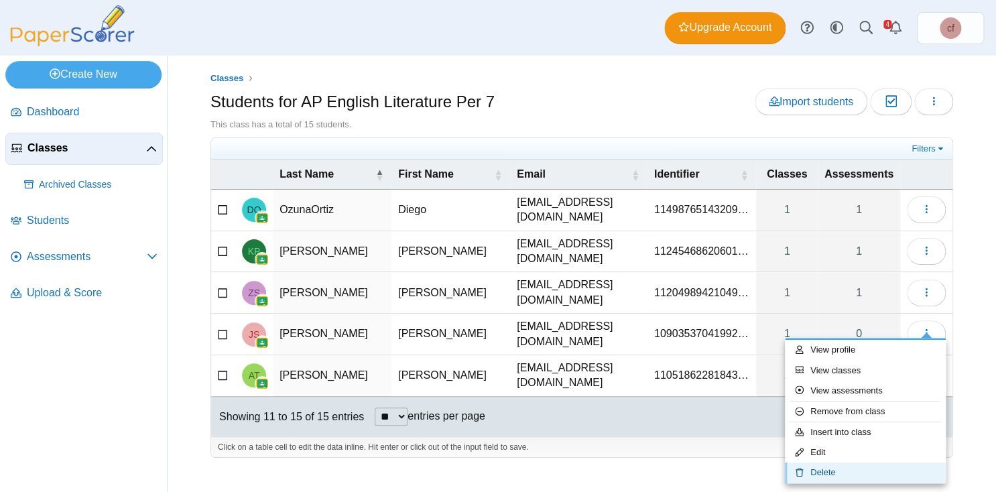
click at [831, 465] on link "Delete" at bounding box center [865, 473] width 161 height 20
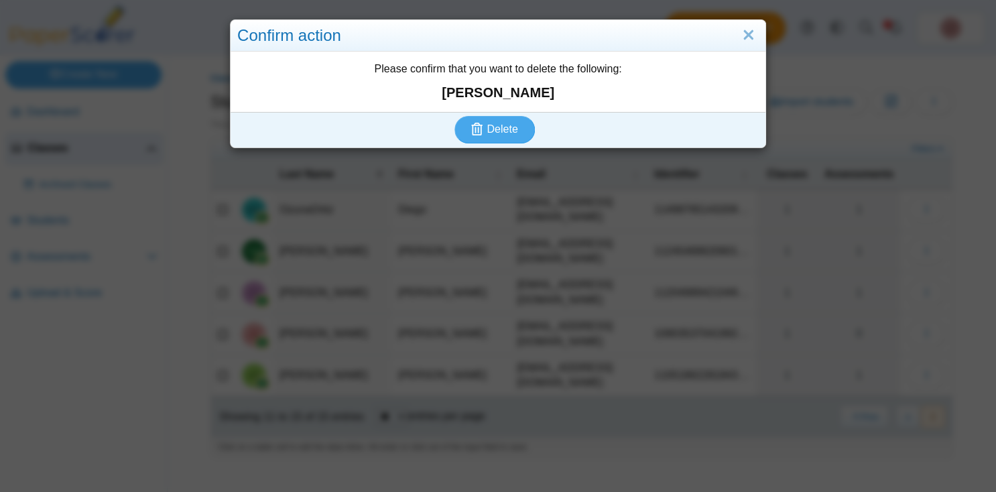
click at [504, 109] on div "Please confirm that you want to delete the following: Joshua Stevens" at bounding box center [498, 82] width 535 height 60
click at [505, 123] on span "Delete" at bounding box center [502, 128] width 31 height 11
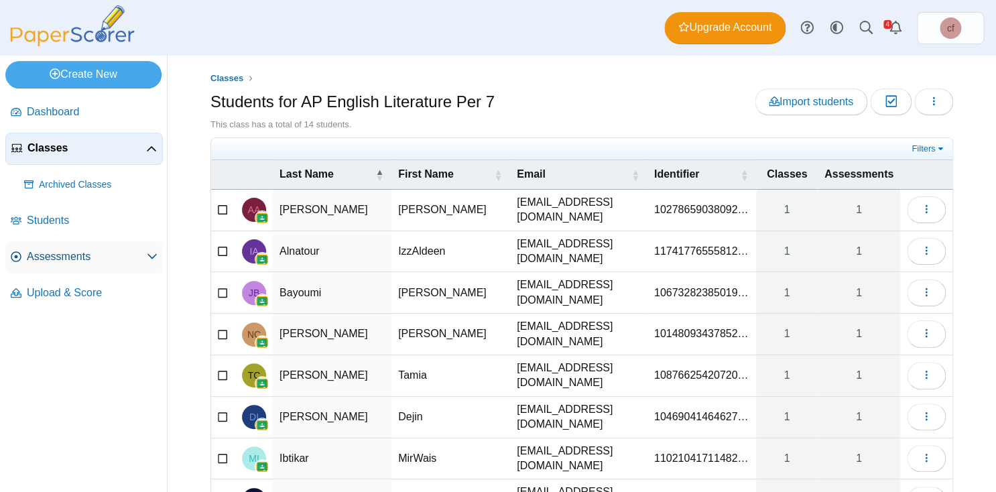
click at [56, 261] on span "Assessments" at bounding box center [87, 256] width 120 height 15
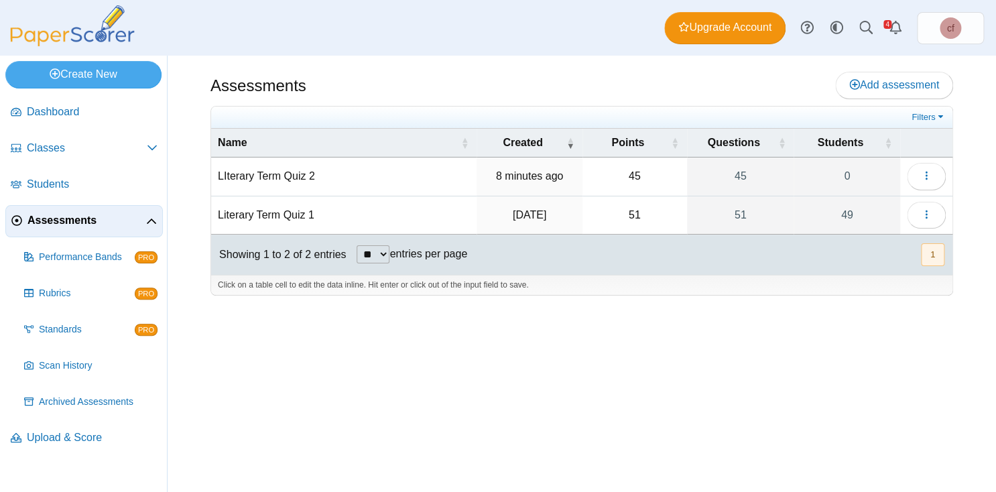
click at [306, 175] on td "LIterary Term Quiz 2" at bounding box center [344, 177] width 266 height 38
click at [306, 175] on input "**********" at bounding box center [344, 176] width 252 height 27
click at [921, 172] on button "button" at bounding box center [926, 176] width 39 height 27
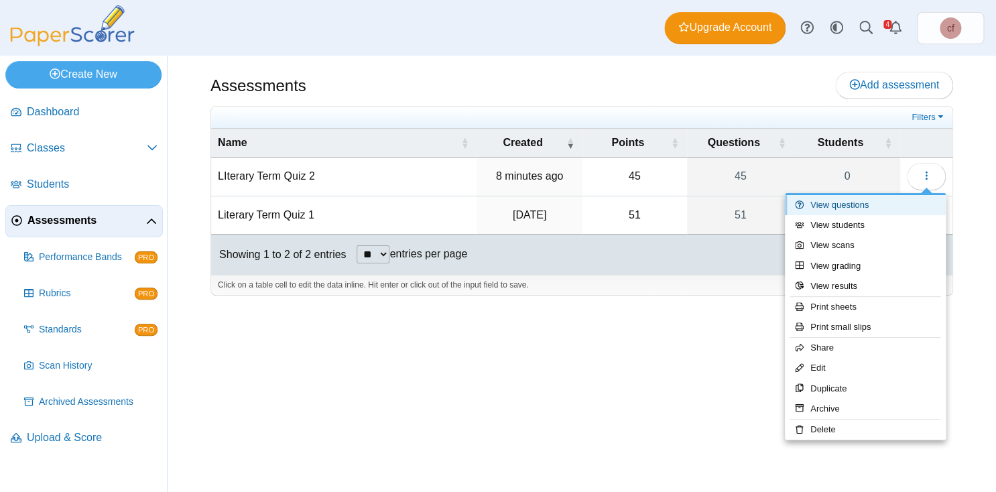
click at [852, 209] on link "View questions" at bounding box center [865, 205] width 161 height 20
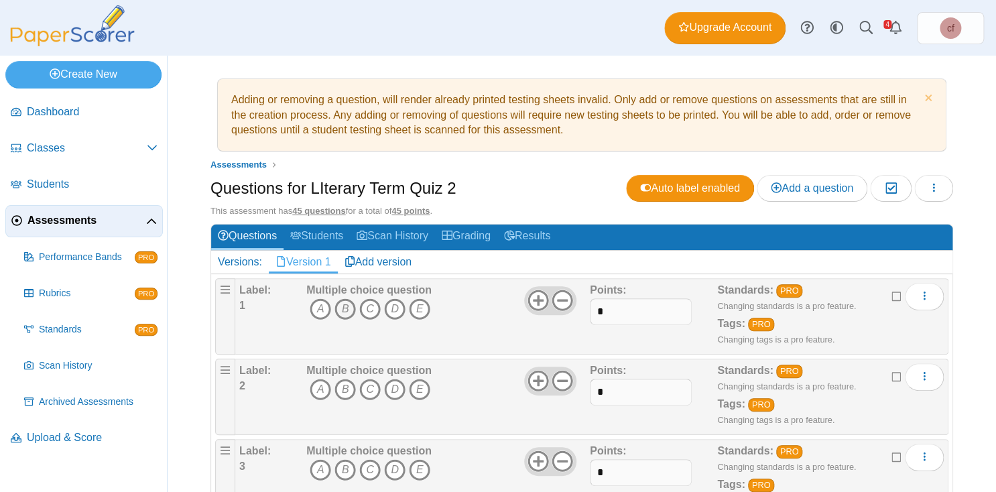
scroll to position [63, 0]
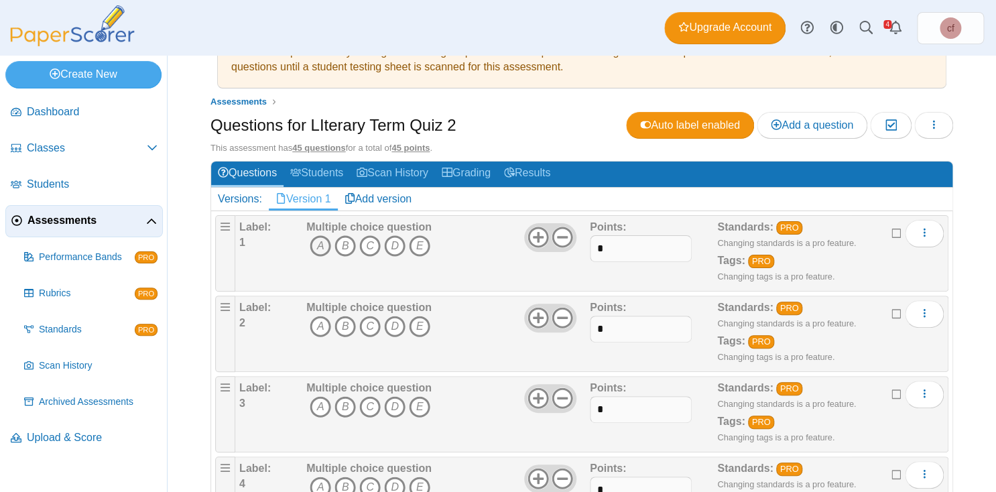
click at [326, 243] on icon "A" at bounding box center [320, 245] width 21 height 21
click at [423, 238] on icon "E" at bounding box center [419, 245] width 21 height 21
click at [374, 322] on icon "C" at bounding box center [369, 326] width 21 height 21
click at [323, 404] on icon "A" at bounding box center [320, 406] width 21 height 21
click at [342, 404] on icon "B" at bounding box center [345, 406] width 21 height 21
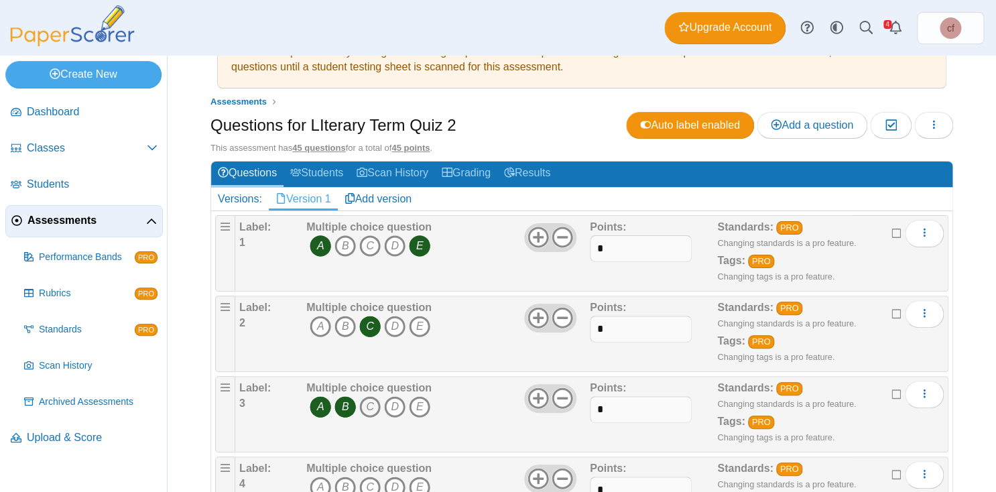
click at [367, 404] on icon "C" at bounding box center [369, 406] width 21 height 21
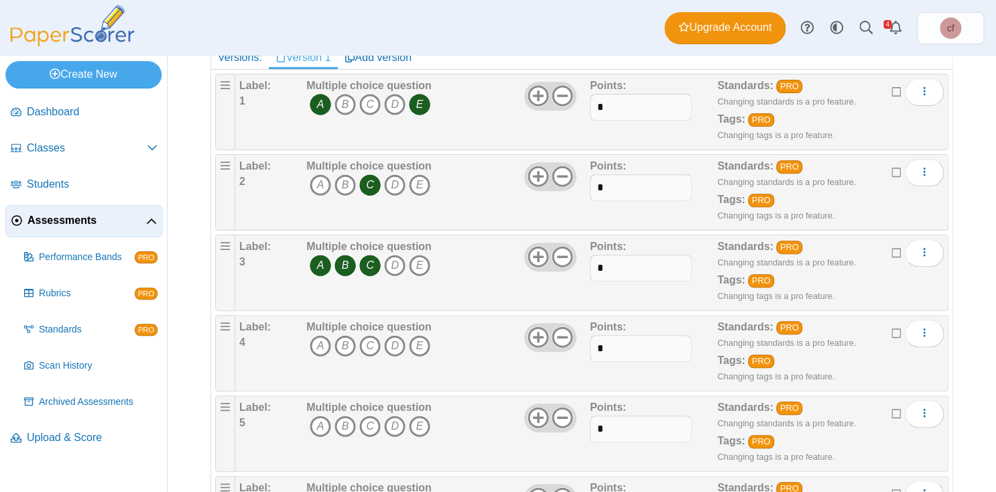
scroll to position [214, 0]
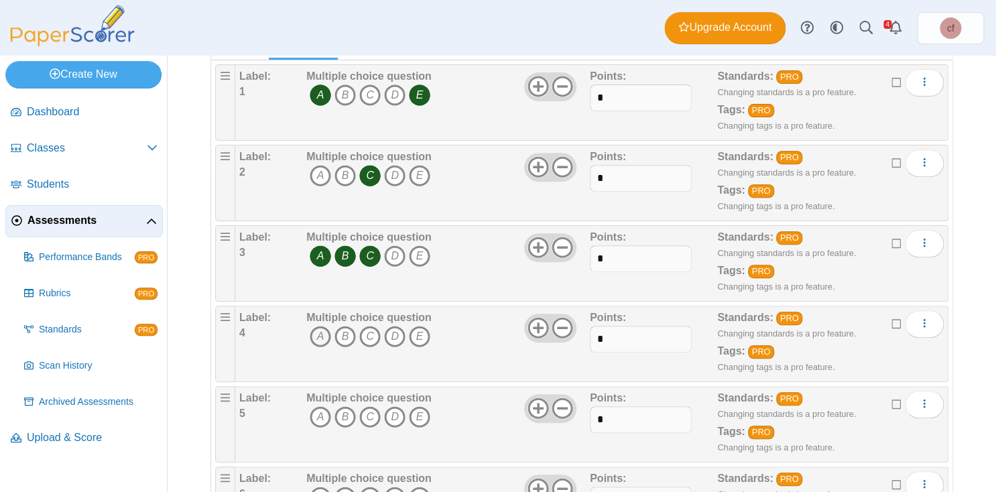
click at [327, 335] on icon "A" at bounding box center [320, 336] width 21 height 21
click at [370, 333] on icon "C" at bounding box center [369, 336] width 21 height 21
click at [388, 333] on icon "D" at bounding box center [394, 336] width 21 height 21
click at [397, 410] on icon "D" at bounding box center [394, 416] width 21 height 21
click at [418, 410] on icon "E" at bounding box center [419, 416] width 21 height 21
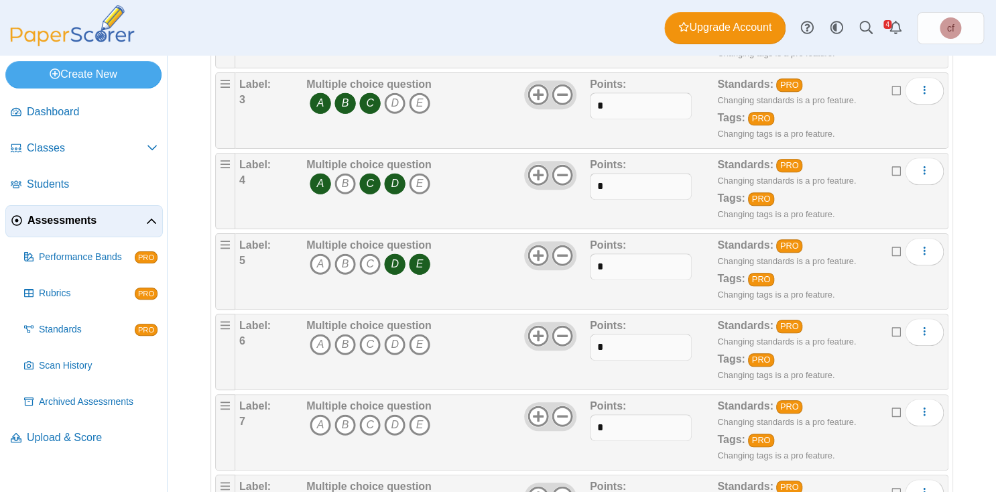
scroll to position [373, 0]
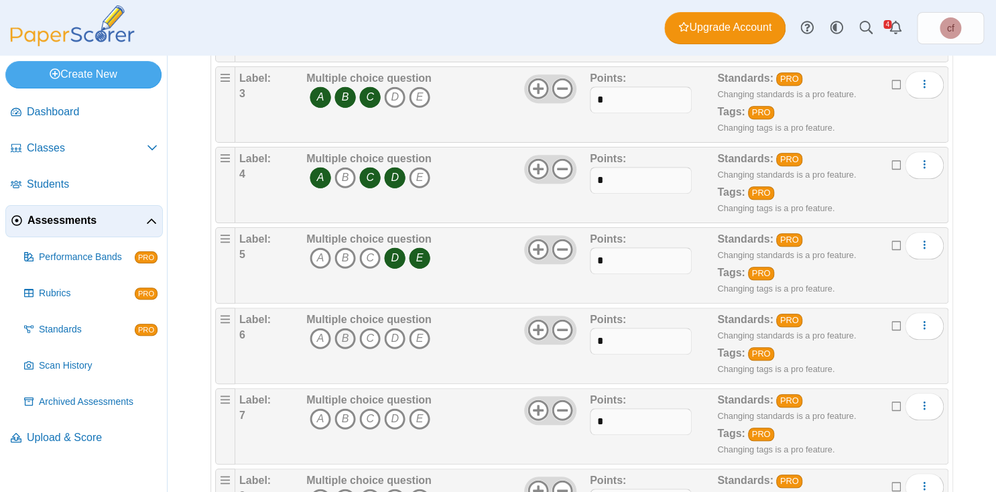
click at [347, 333] on icon "B" at bounding box center [345, 338] width 21 height 21
click at [322, 418] on icon "A" at bounding box center [320, 418] width 21 height 21
click at [418, 417] on icon "E" at bounding box center [419, 418] width 21 height 21
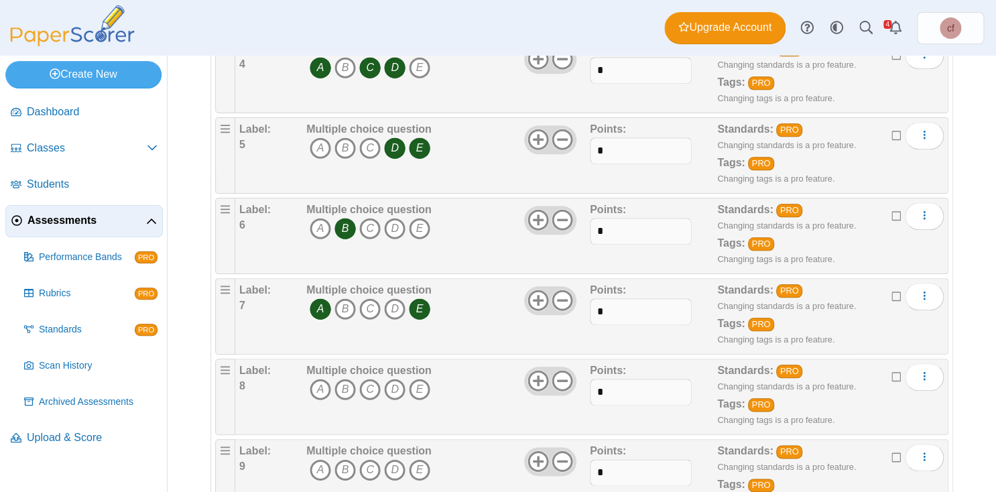
scroll to position [499, 0]
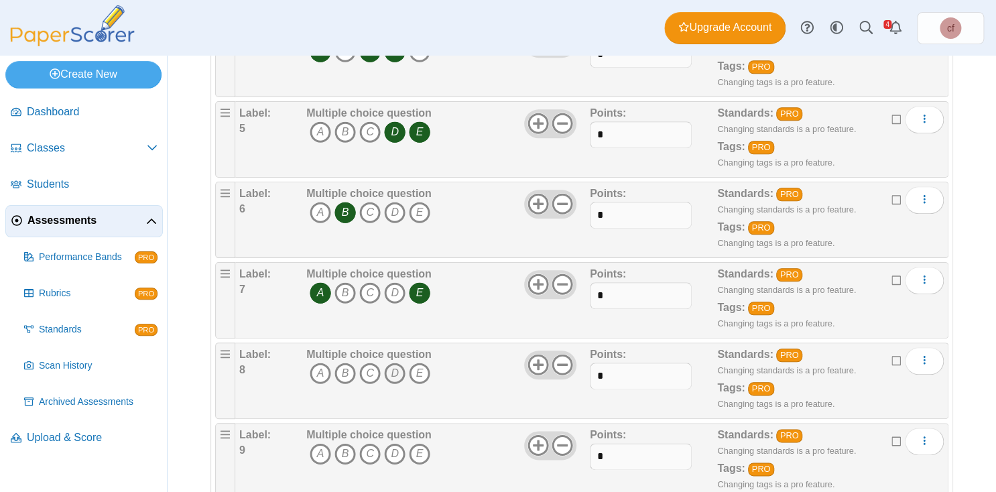
click at [396, 365] on icon "D" at bounding box center [394, 373] width 21 height 21
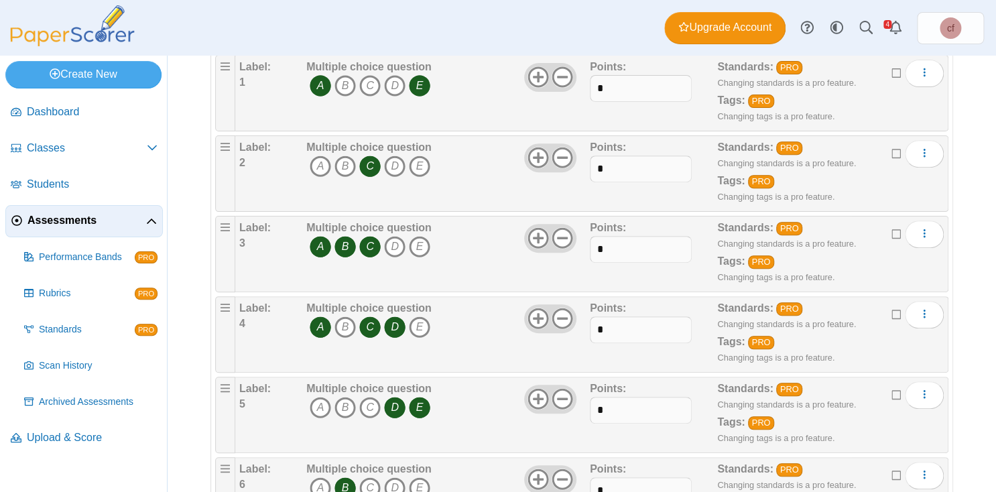
scroll to position [247, 0]
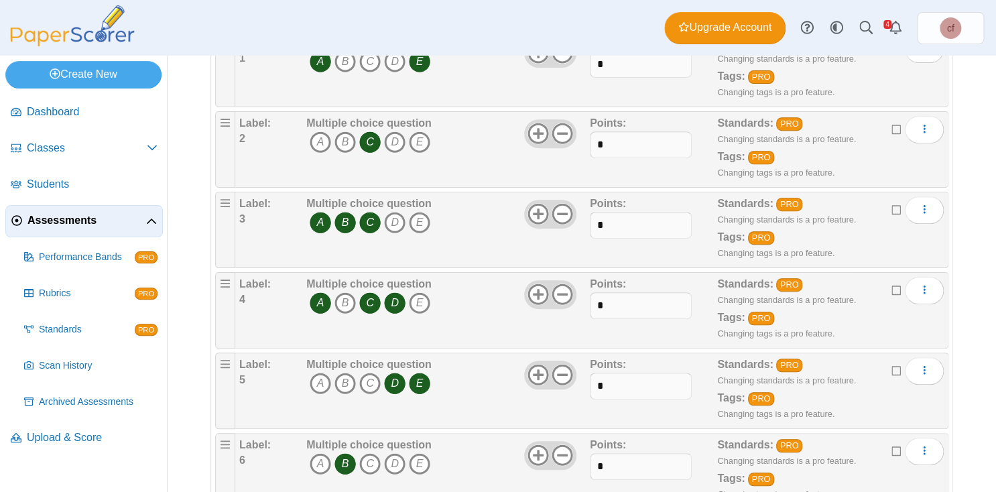
click at [421, 373] on icon "E" at bounding box center [419, 383] width 21 height 21
click at [392, 459] on icon "D" at bounding box center [394, 463] width 21 height 21
click at [418, 459] on icon "E" at bounding box center [419, 463] width 21 height 21
click at [340, 459] on icon "B" at bounding box center [345, 463] width 21 height 21
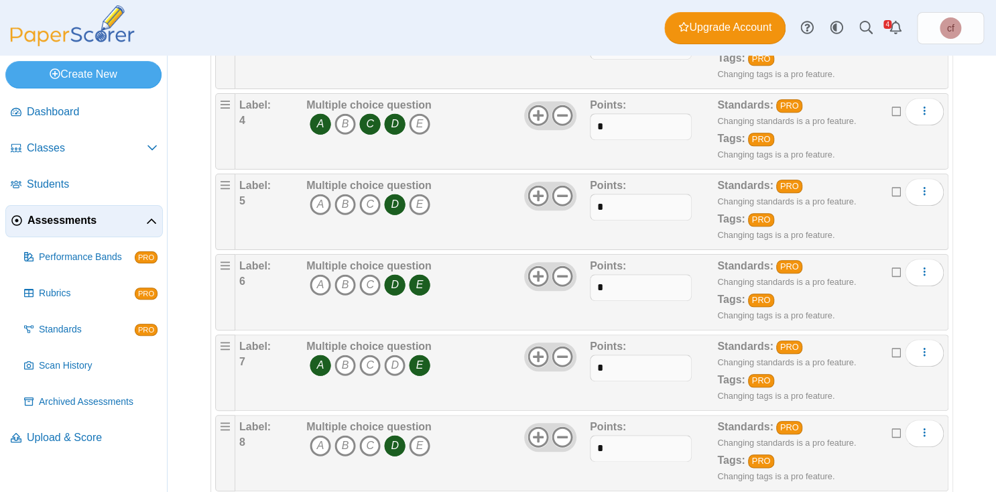
scroll to position [428, 0]
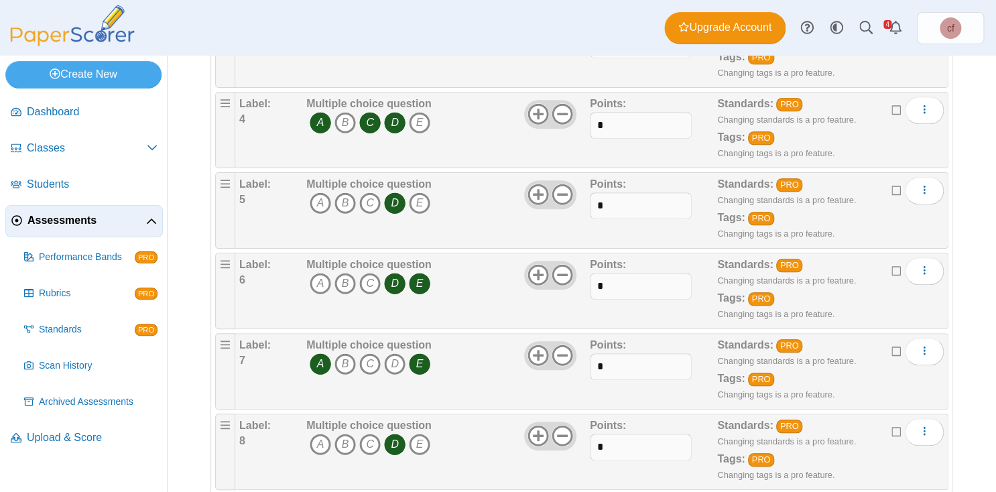
click at [320, 357] on icon "A" at bounding box center [320, 363] width 21 height 21
click at [416, 353] on icon "E" at bounding box center [419, 363] width 21 height 21
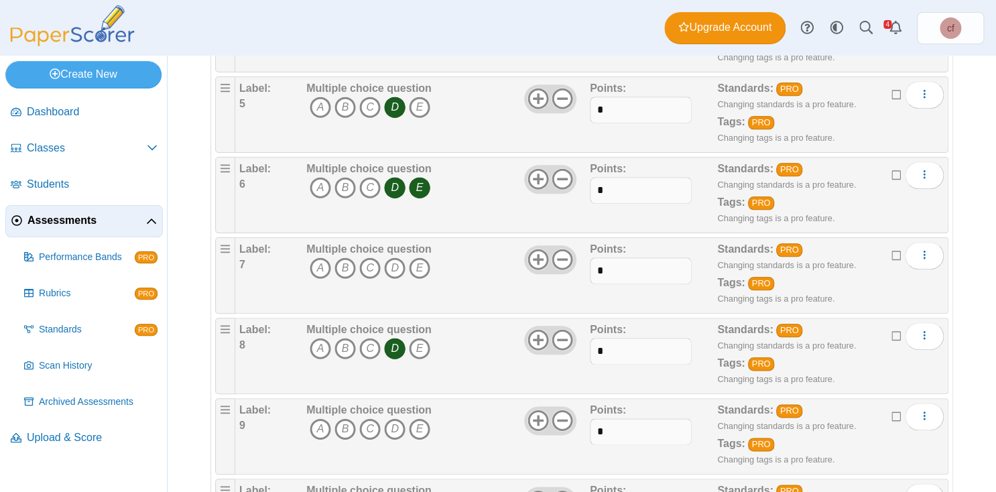
scroll to position [526, 0]
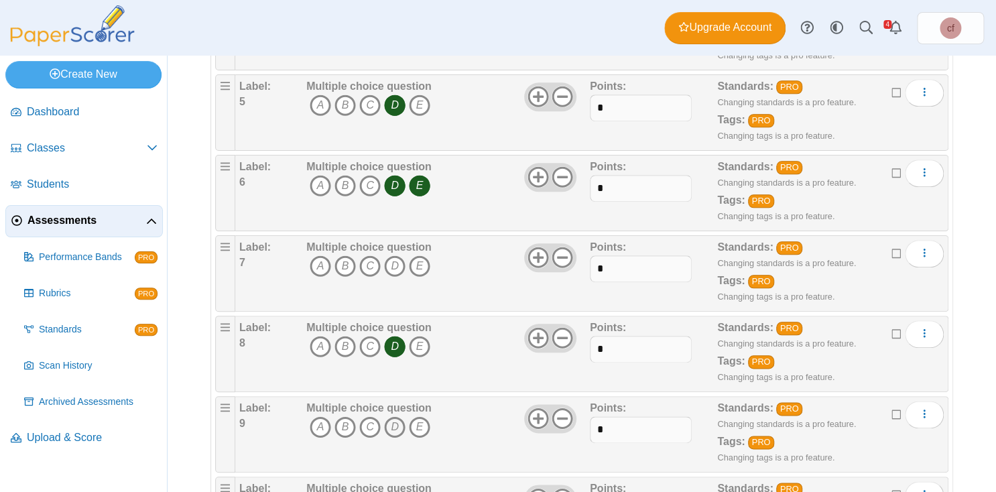
click at [397, 417] on icon "D" at bounding box center [394, 426] width 21 height 21
click at [396, 343] on icon "D" at bounding box center [394, 346] width 21 height 21
click at [420, 342] on icon "E" at bounding box center [419, 346] width 21 height 21
click at [322, 341] on icon "A" at bounding box center [320, 346] width 21 height 21
click at [345, 258] on icon "B" at bounding box center [345, 265] width 21 height 21
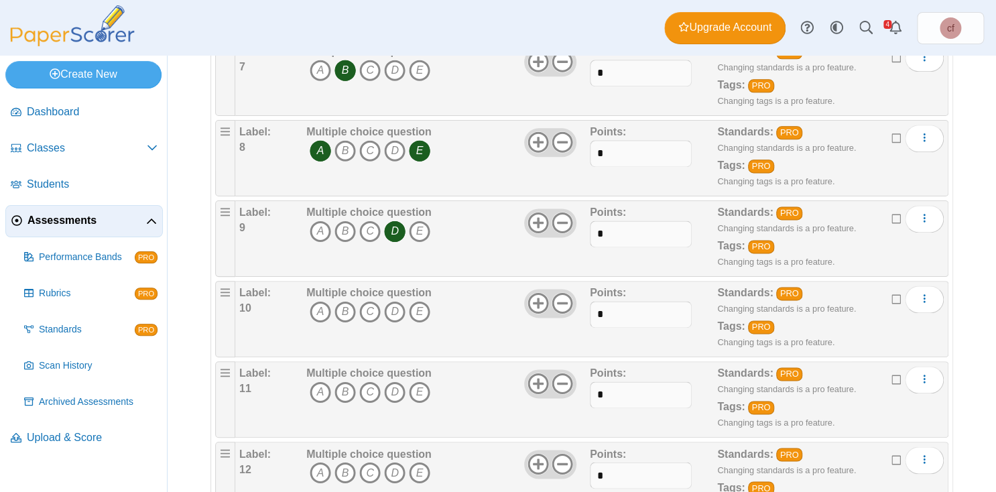
scroll to position [728, 0]
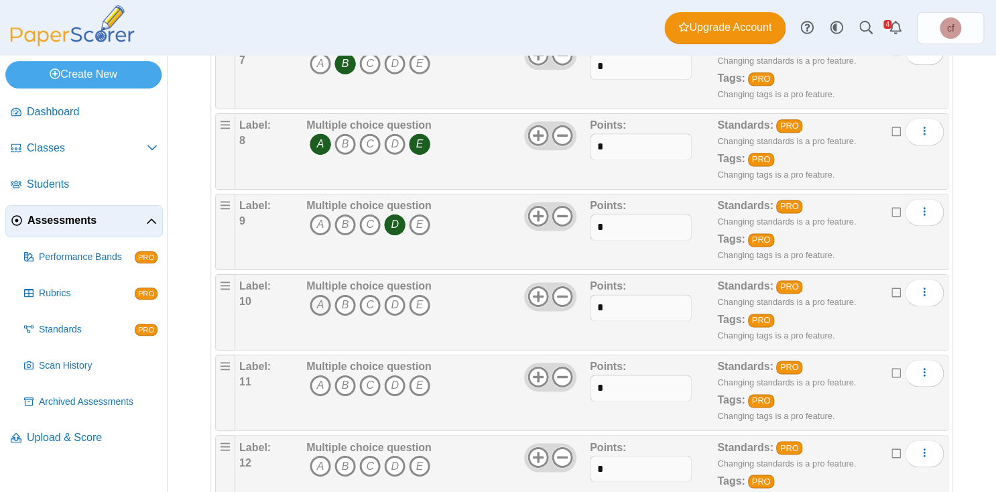
click at [322, 296] on icon "A" at bounding box center [320, 304] width 21 height 21
click at [400, 294] on icon "D" at bounding box center [394, 304] width 21 height 21
click at [424, 294] on icon "E" at bounding box center [419, 304] width 21 height 21
click at [320, 378] on icon "A" at bounding box center [320, 385] width 21 height 21
click at [335, 378] on icon "B" at bounding box center [345, 385] width 21 height 21
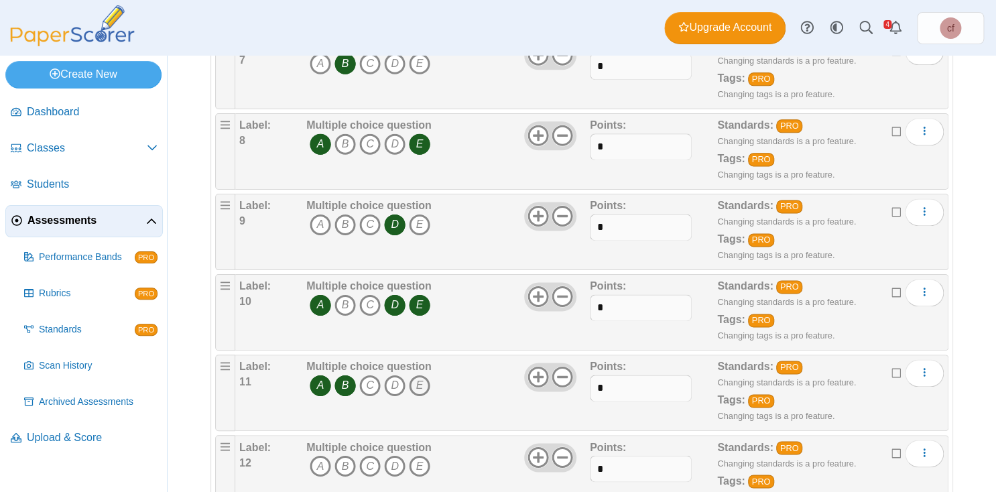
click at [426, 376] on icon "E" at bounding box center [419, 385] width 21 height 21
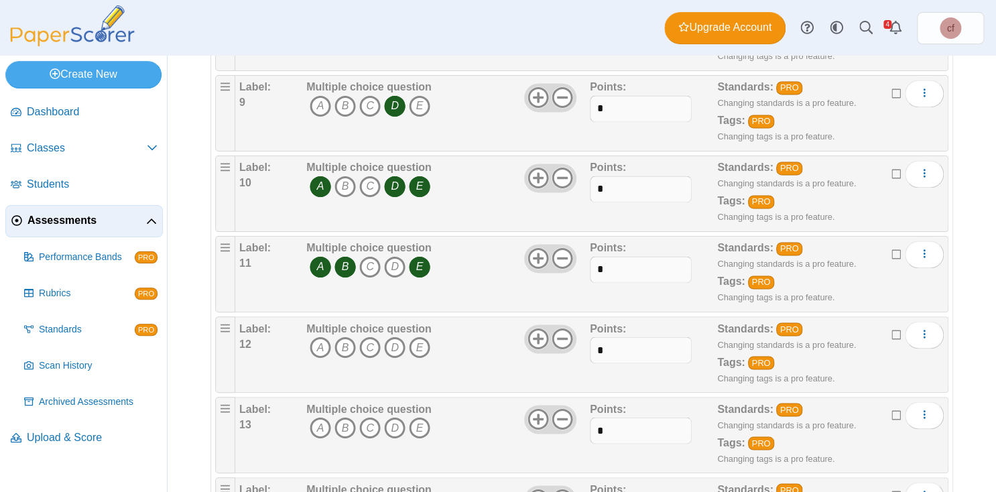
scroll to position [861, 0]
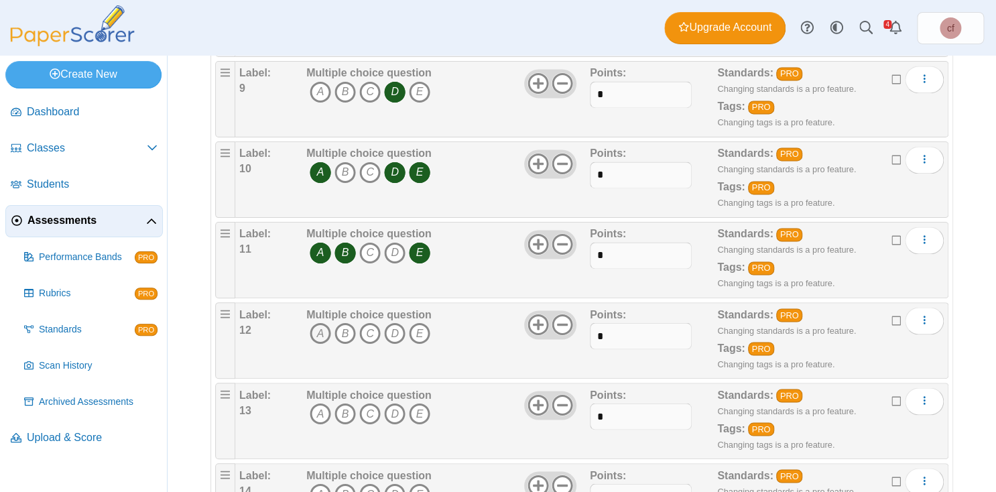
click at [321, 327] on icon "A" at bounding box center [320, 332] width 21 height 21
click at [322, 404] on icon "A" at bounding box center [320, 413] width 21 height 21
click at [343, 404] on icon "B" at bounding box center [345, 413] width 21 height 21
click at [396, 403] on icon "D" at bounding box center [394, 413] width 21 height 21
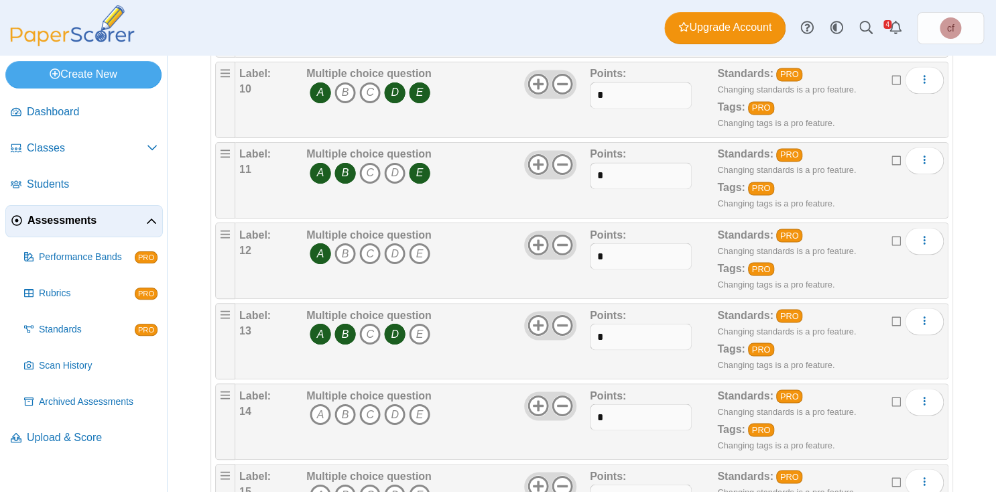
scroll to position [947, 0]
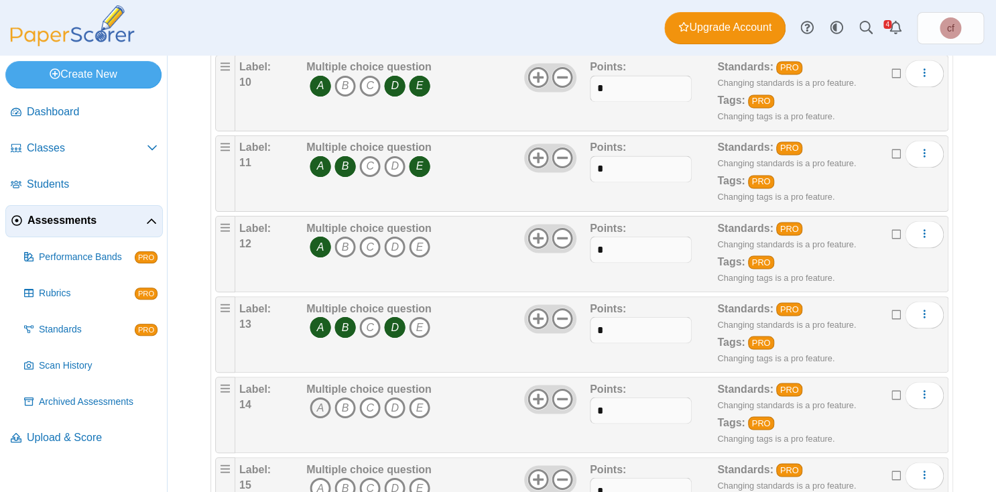
click at [318, 402] on icon "A" at bounding box center [320, 407] width 21 height 21
click at [397, 399] on icon "D" at bounding box center [394, 407] width 21 height 21
click at [348, 477] on icon "B" at bounding box center [345, 487] width 21 height 21
click at [427, 477] on icon "E" at bounding box center [419, 487] width 21 height 21
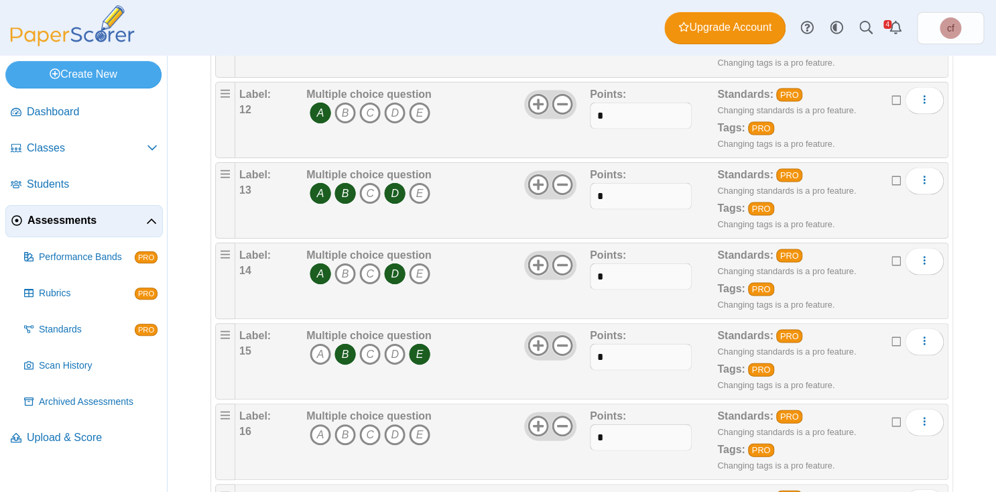
scroll to position [1115, 0]
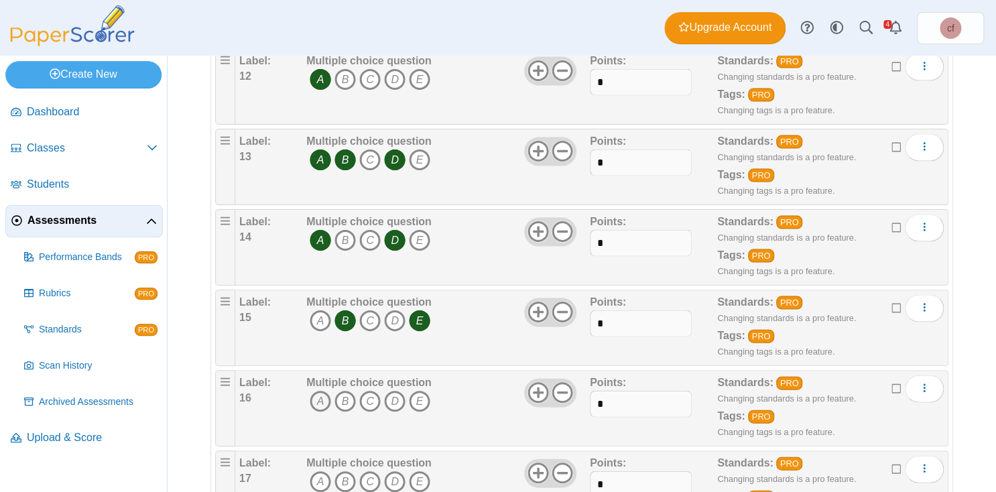
click at [323, 390] on icon "A" at bounding box center [320, 400] width 21 height 21
click at [322, 471] on icon "A" at bounding box center [320, 481] width 21 height 21
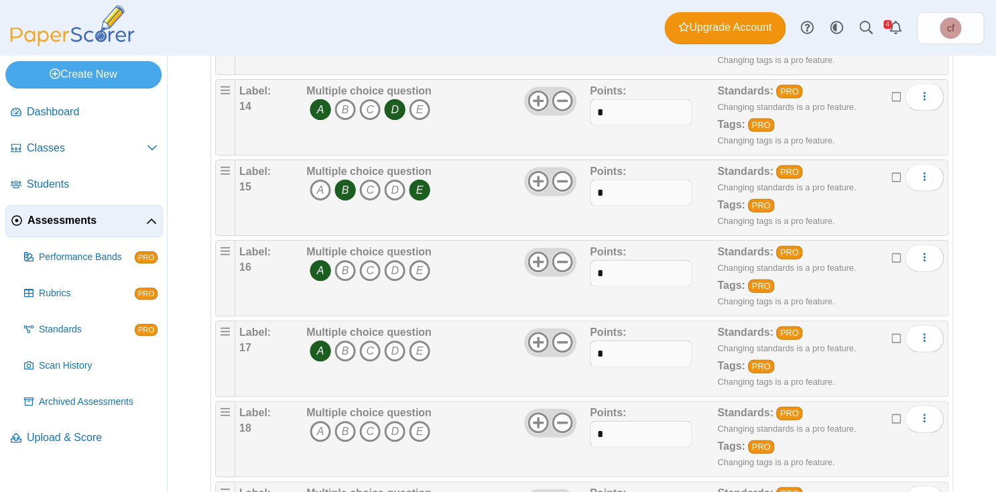
scroll to position [1264, 0]
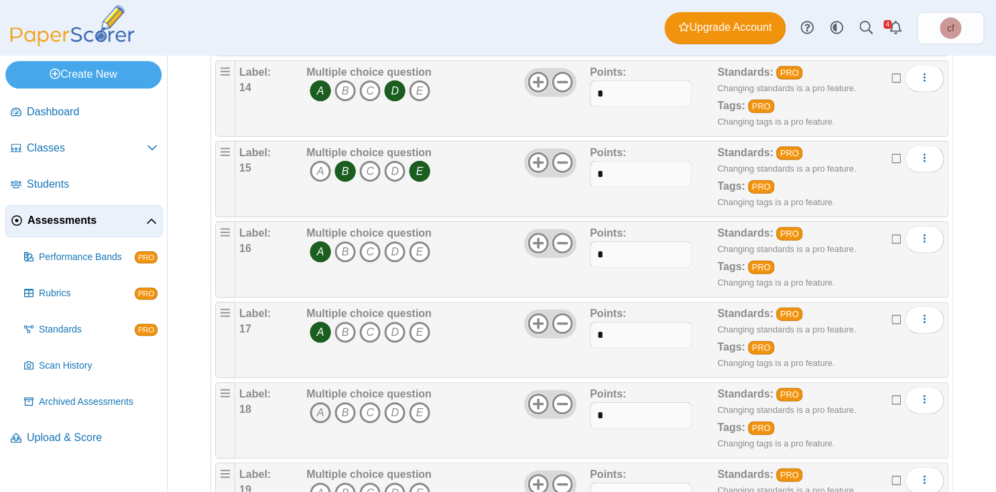
click at [321, 402] on icon "A" at bounding box center [320, 412] width 21 height 21
click at [361, 402] on icon "C" at bounding box center [369, 412] width 21 height 21
click at [425, 403] on icon "E" at bounding box center [419, 412] width 21 height 21
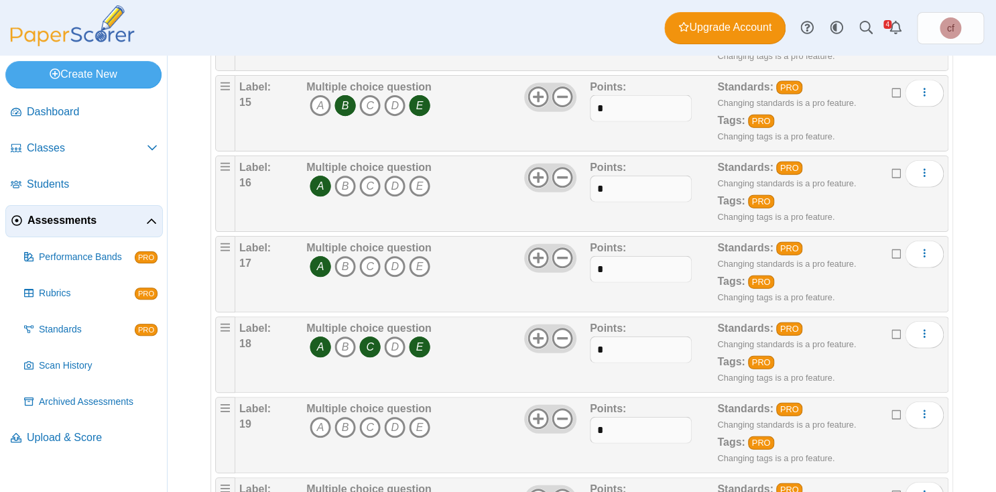
scroll to position [1330, 0]
click at [312, 416] on icon "A" at bounding box center [320, 426] width 21 height 21
click at [373, 416] on icon "C" at bounding box center [369, 426] width 21 height 21
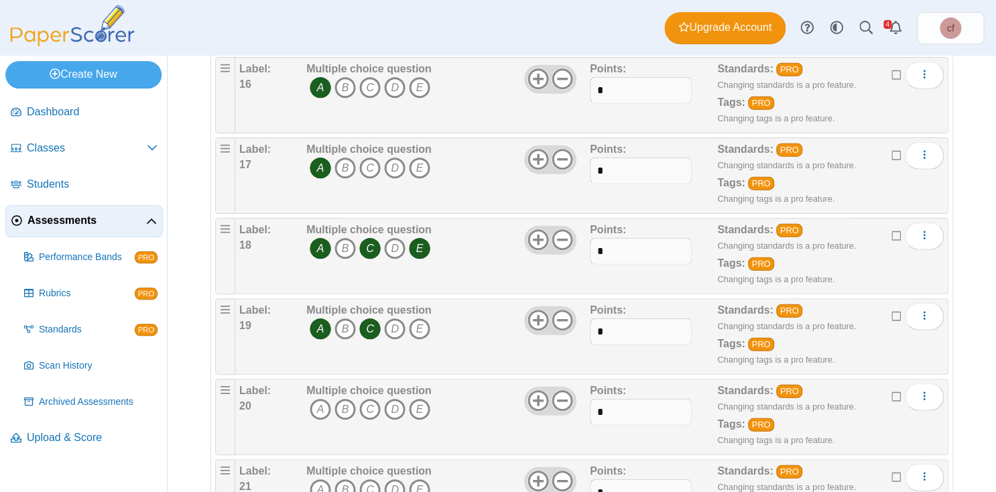
scroll to position [1454, 0]
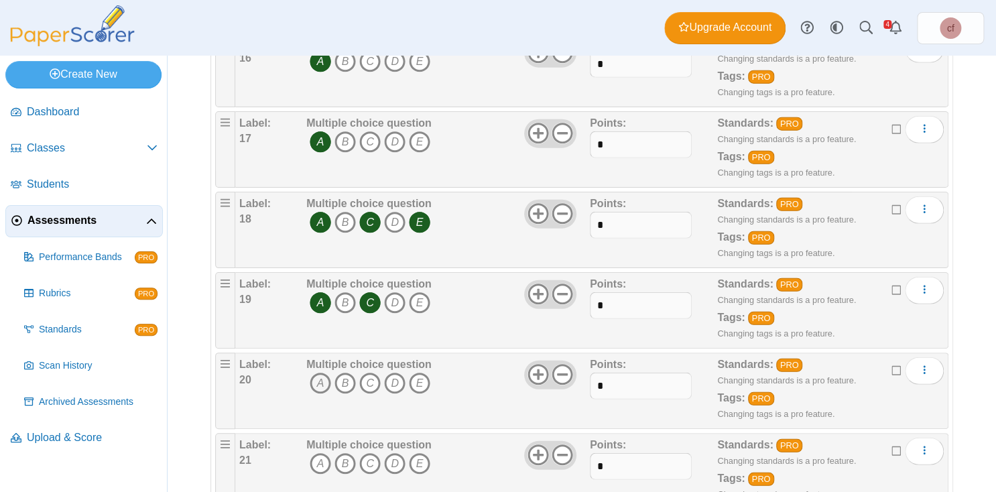
click at [321, 373] on icon "A" at bounding box center [320, 383] width 21 height 21
click at [367, 373] on icon "C" at bounding box center [369, 383] width 21 height 21
click at [430, 373] on span "A B C D E" at bounding box center [368, 385] width 125 height 25
click at [344, 453] on icon "B" at bounding box center [345, 463] width 21 height 21
click at [377, 453] on icon "C" at bounding box center [369, 463] width 21 height 21
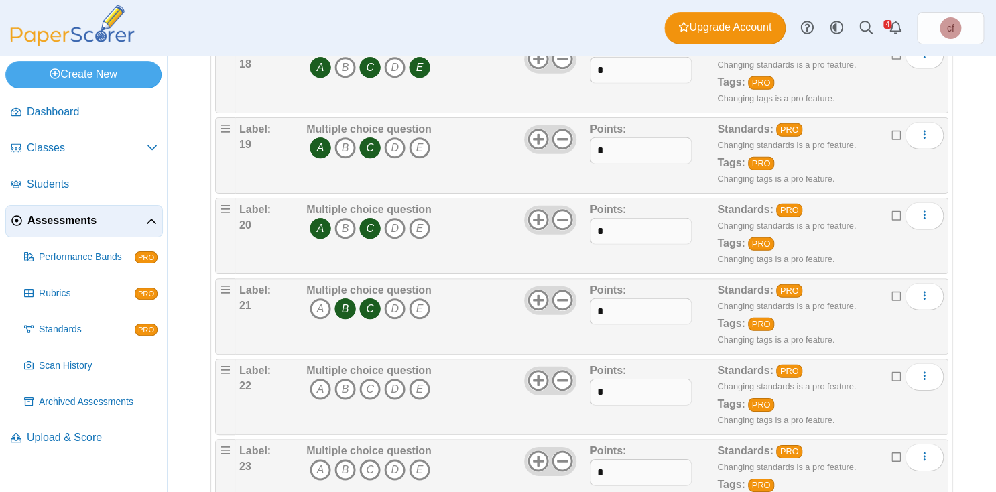
scroll to position [1610, 0]
click at [398, 378] on icon "D" at bounding box center [394, 388] width 21 height 21
click at [419, 378] on icon "E" at bounding box center [419, 388] width 21 height 21
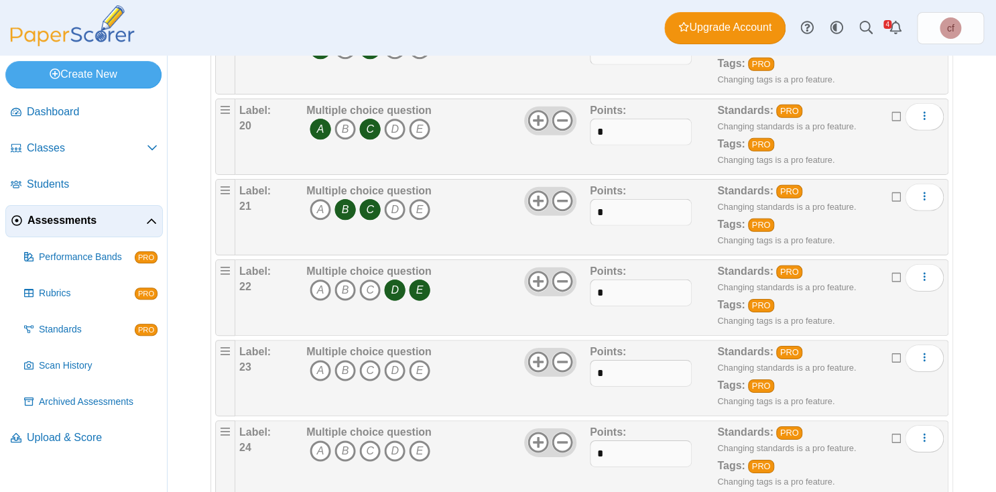
scroll to position [1722, 0]
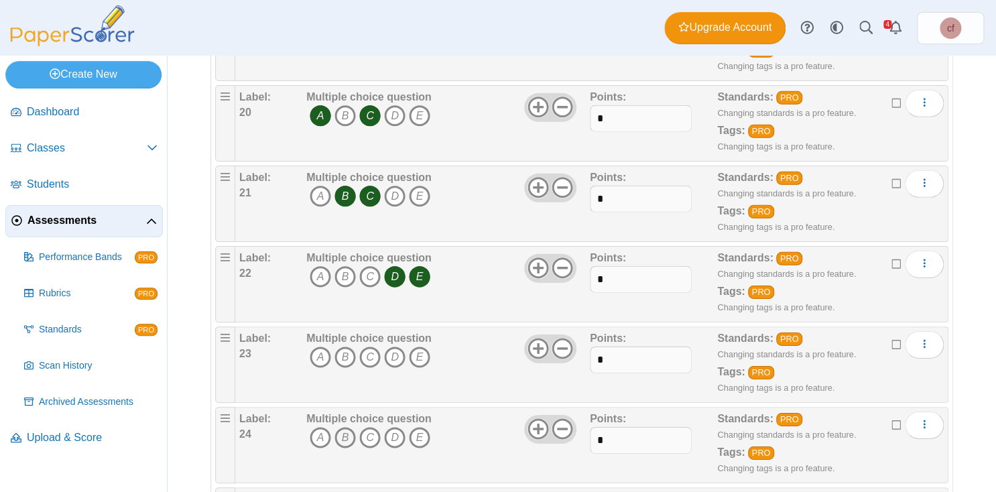
click at [349, 427] on icon "B" at bounding box center [345, 437] width 21 height 21
click at [351, 347] on icon "B" at bounding box center [345, 357] width 21 height 21
click at [400, 347] on icon "D" at bounding box center [394, 357] width 21 height 21
click at [343, 427] on icon "B" at bounding box center [345, 437] width 21 height 21
click at [373, 427] on icon "C" at bounding box center [369, 437] width 21 height 21
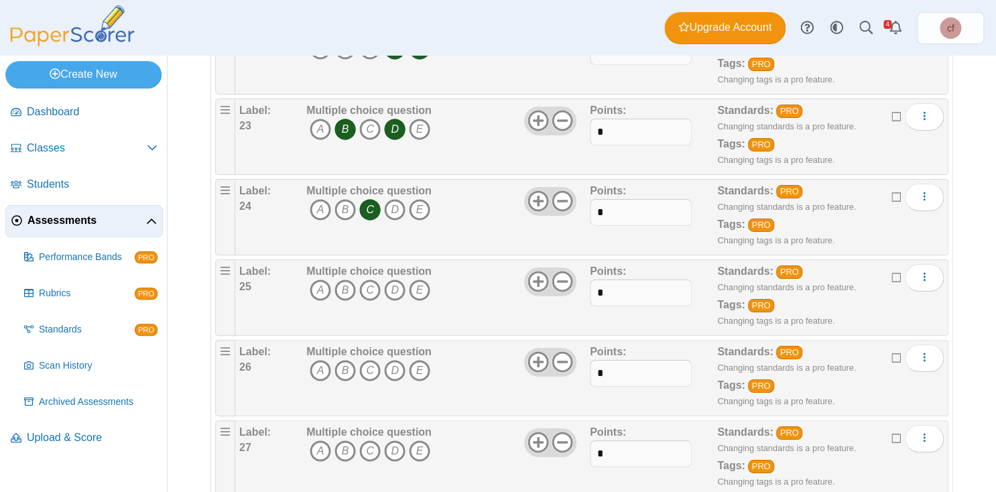
scroll to position [1956, 0]
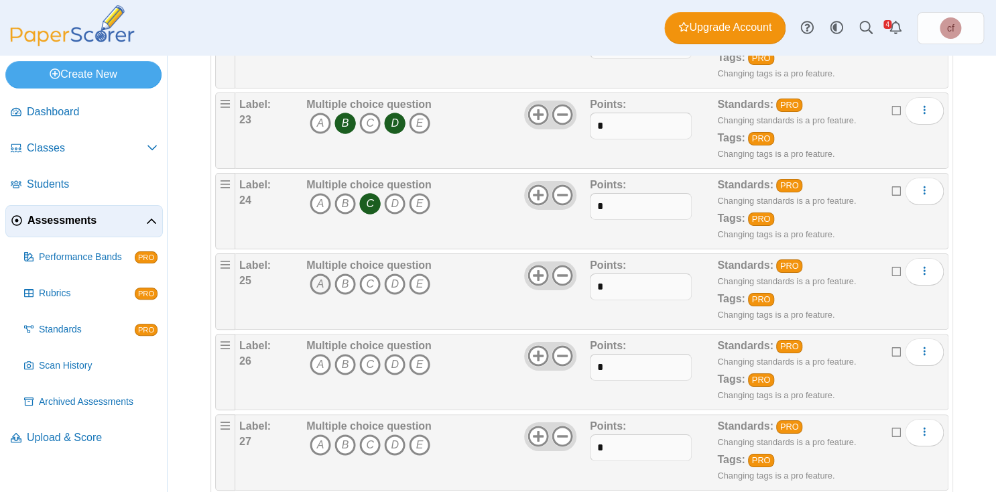
click at [322, 274] on icon "A" at bounding box center [320, 284] width 21 height 21
click at [346, 274] on icon "B" at bounding box center [345, 284] width 21 height 21
click at [371, 354] on icon "C" at bounding box center [369, 364] width 21 height 21
click at [423, 354] on icon "E" at bounding box center [419, 364] width 21 height 21
click at [368, 434] on icon "C" at bounding box center [369, 444] width 21 height 21
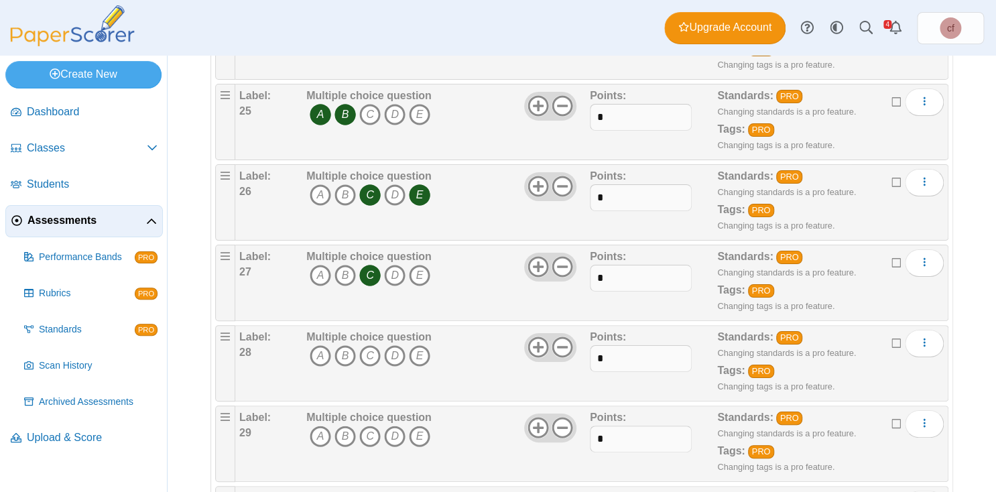
scroll to position [2128, 0]
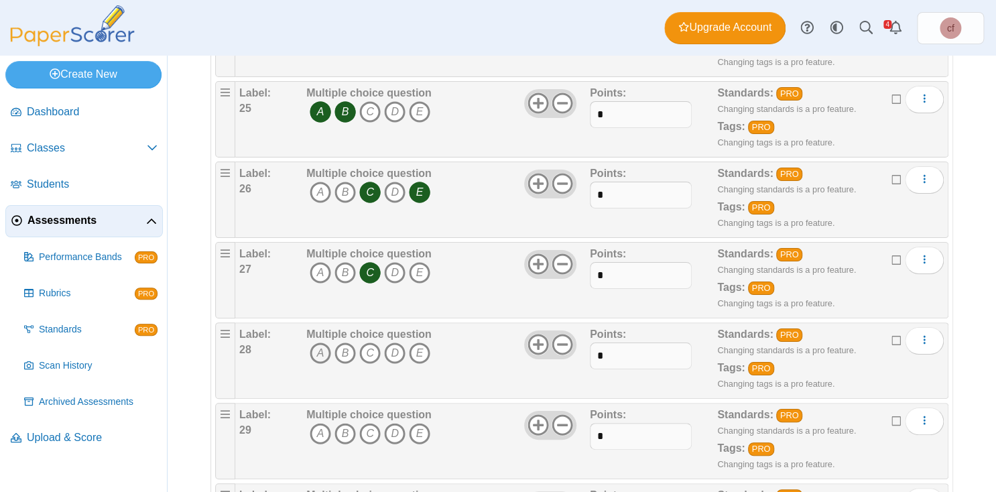
click at [327, 343] on icon "A" at bounding box center [320, 353] width 21 height 21
click at [398, 343] on icon "D" at bounding box center [394, 353] width 21 height 21
click at [420, 423] on icon "E" at bounding box center [419, 433] width 21 height 21
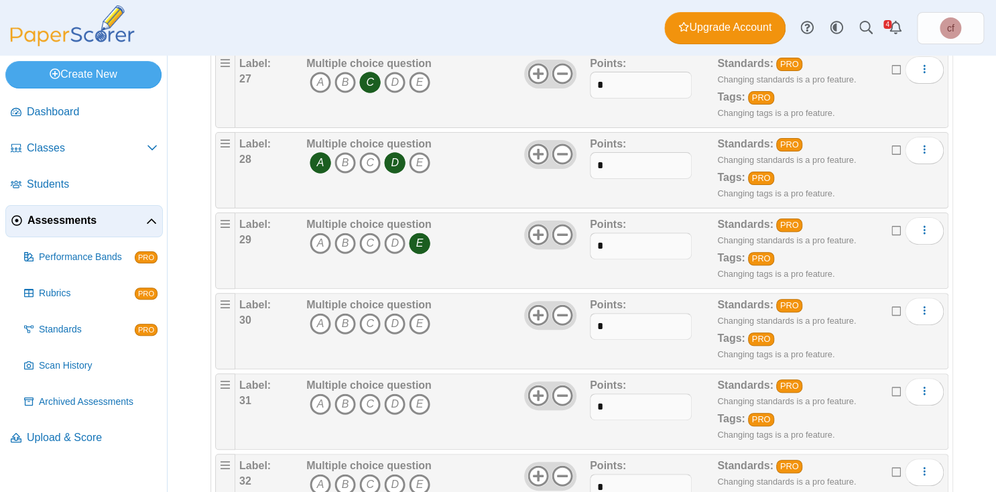
scroll to position [2333, 0]
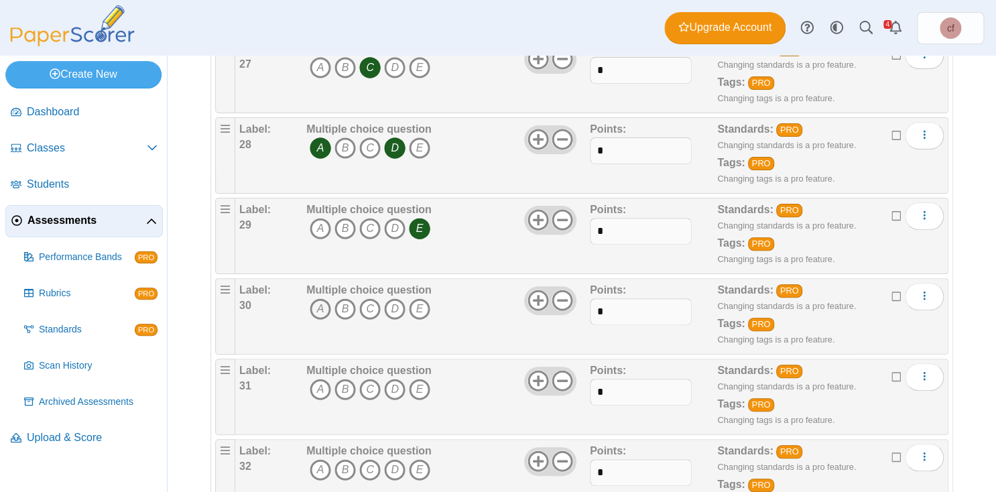
click at [322, 298] on icon "A" at bounding box center [320, 308] width 21 height 21
click at [372, 298] on icon "C" at bounding box center [369, 308] width 21 height 21
click at [318, 379] on icon "A" at bounding box center [320, 389] width 21 height 21
click at [342, 379] on icon "B" at bounding box center [345, 389] width 21 height 21
click at [402, 379] on icon "D" at bounding box center [394, 389] width 21 height 21
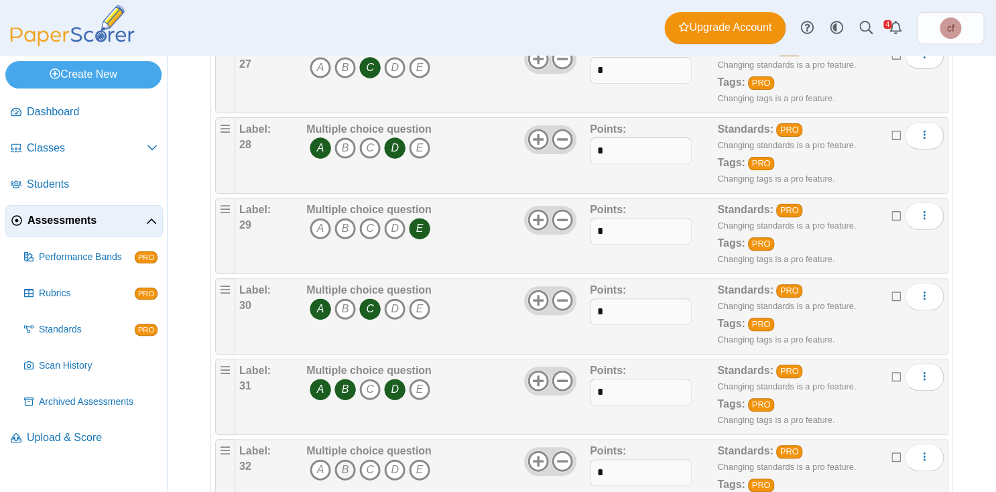
click at [345, 459] on icon "B" at bounding box center [345, 469] width 21 height 21
click at [370, 459] on icon "C" at bounding box center [369, 469] width 21 height 21
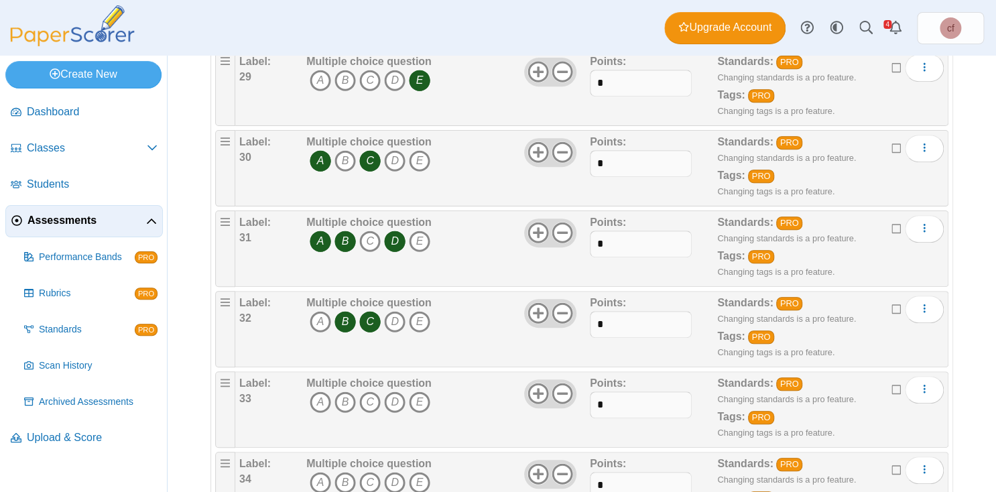
scroll to position [2481, 0]
click at [345, 392] on icon "B" at bounding box center [345, 402] width 21 height 21
click at [396, 392] on icon "D" at bounding box center [394, 402] width 21 height 21
click at [344, 473] on icon "B" at bounding box center [345, 483] width 21 height 21
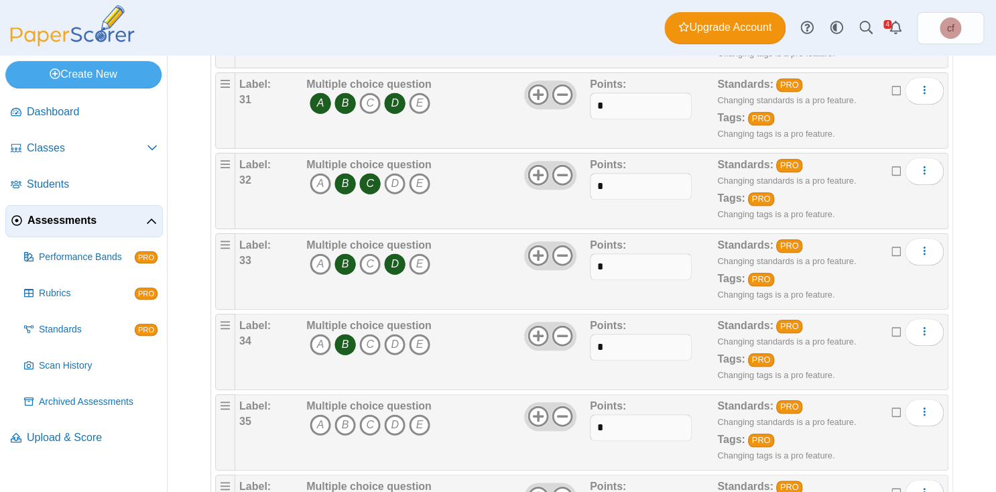
scroll to position [2631, 0]
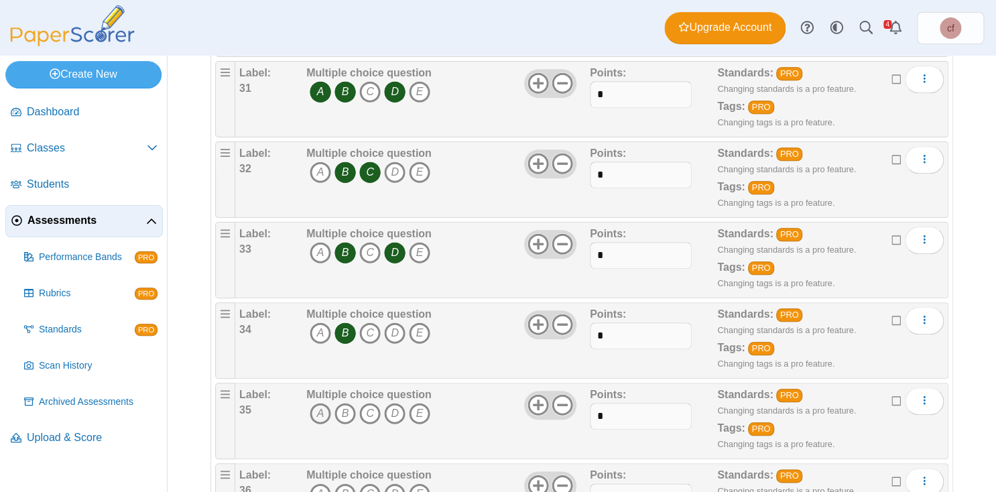
click at [322, 403] on icon "A" at bounding box center [320, 413] width 21 height 21
click at [340, 403] on icon "B" at bounding box center [345, 413] width 21 height 21
click at [365, 403] on icon "C" at bounding box center [369, 413] width 21 height 21
click at [320, 483] on icon "A" at bounding box center [320, 493] width 21 height 21
click at [339, 483] on icon "B" at bounding box center [345, 493] width 21 height 21
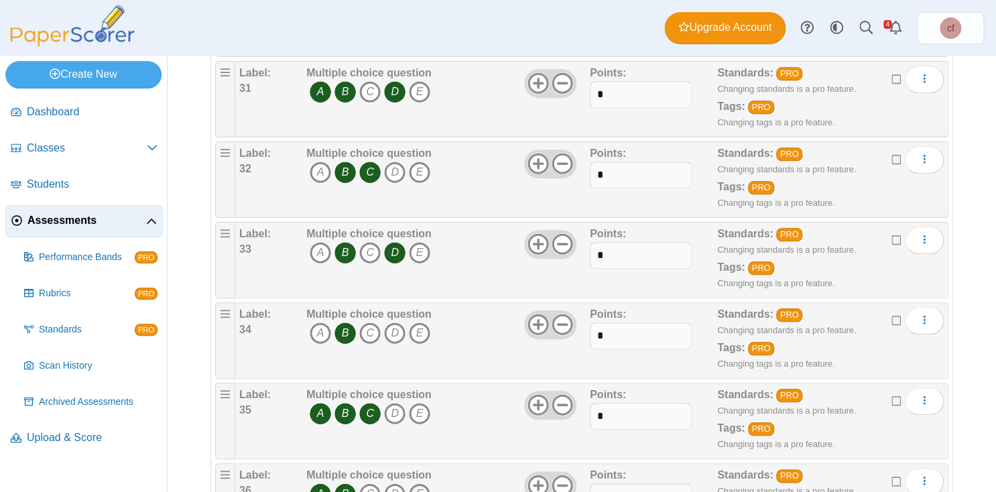
click at [420, 483] on icon "E" at bounding box center [419, 493] width 21 height 21
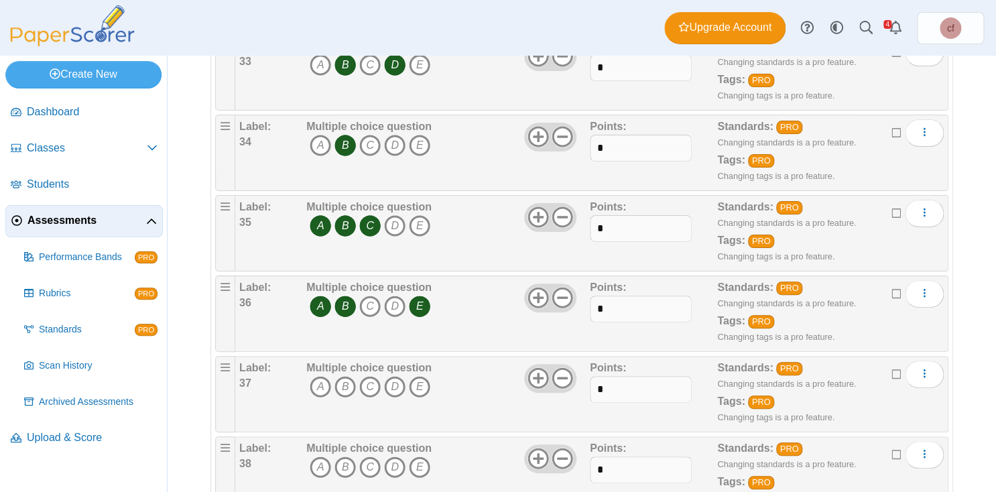
scroll to position [2817, 0]
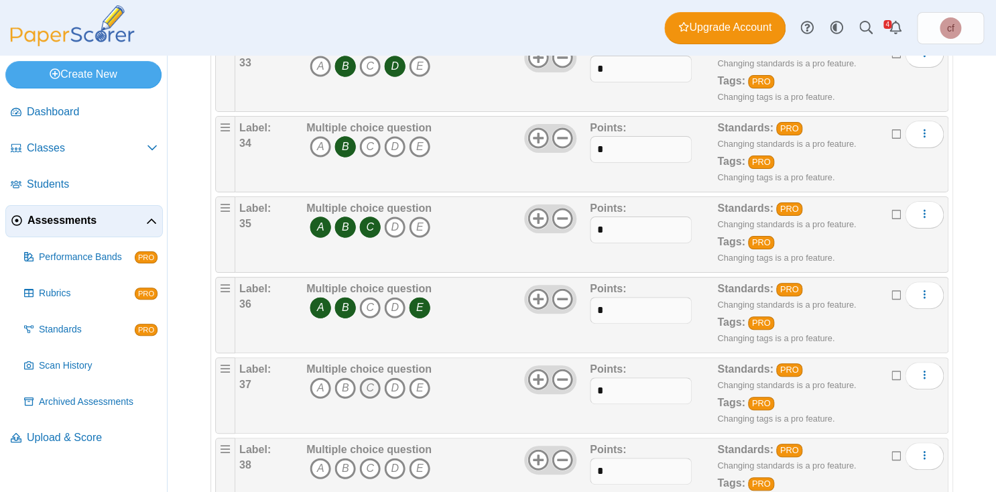
click at [376, 377] on icon "C" at bounding box center [369, 387] width 21 height 21
click at [421, 377] on icon "E" at bounding box center [419, 387] width 21 height 21
click at [371, 458] on icon "C" at bounding box center [369, 468] width 21 height 21
click at [392, 458] on icon "D" at bounding box center [394, 468] width 21 height 21
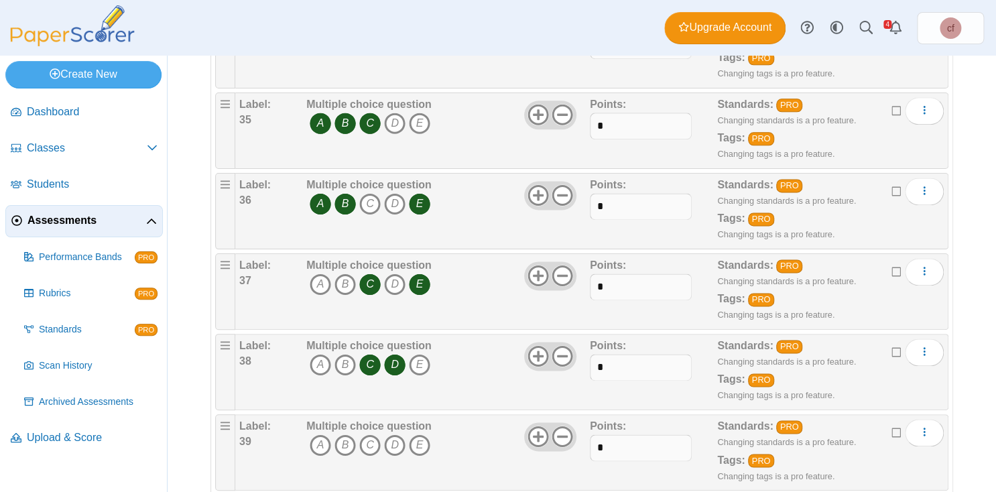
scroll to position [2923, 0]
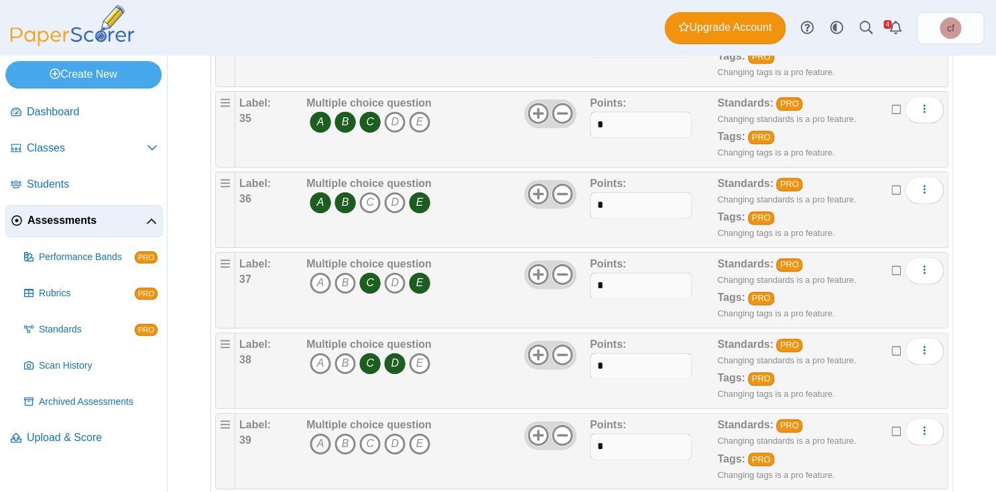
click at [322, 433] on icon "A" at bounding box center [320, 443] width 21 height 21
click at [399, 433] on icon "D" at bounding box center [394, 443] width 21 height 21
click at [415, 433] on icon "E" at bounding box center [419, 443] width 21 height 21
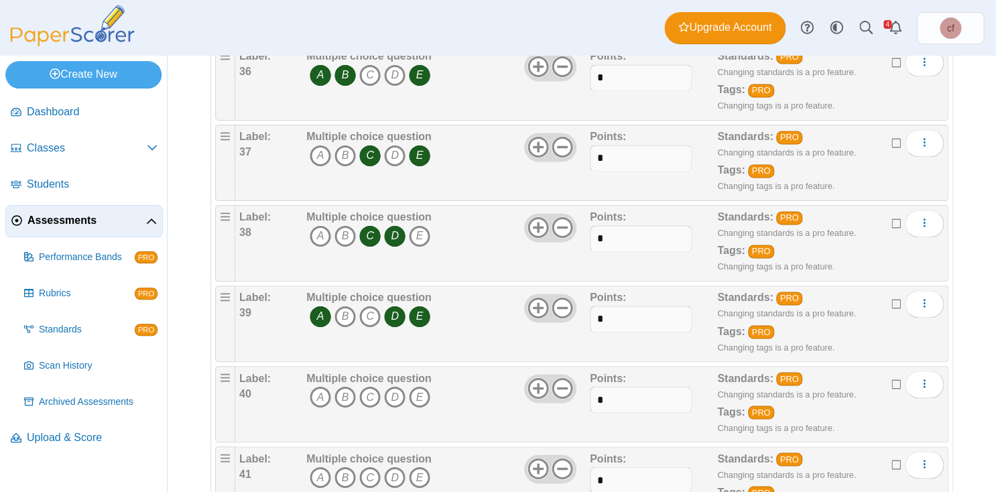
scroll to position [3051, 0]
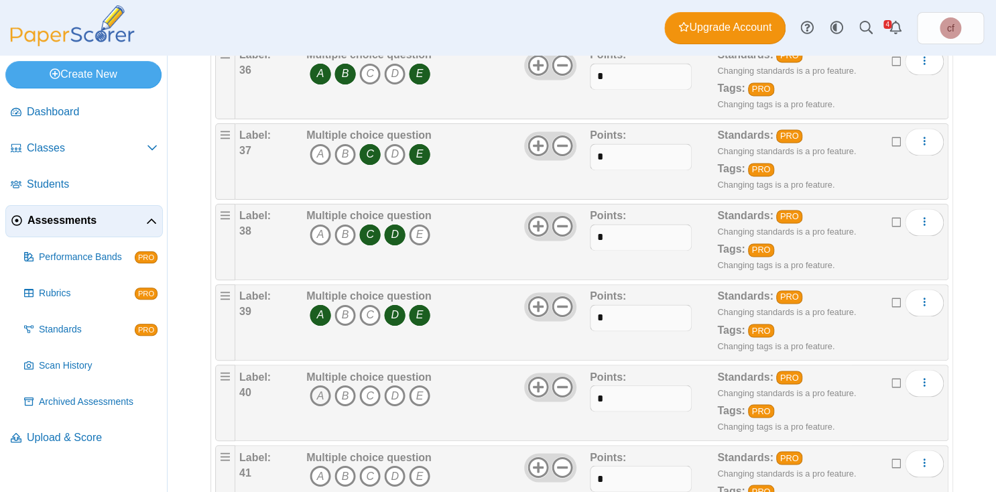
click at [322, 385] on icon "A" at bounding box center [320, 395] width 21 height 21
click at [375, 385] on icon "C" at bounding box center [369, 395] width 21 height 21
click at [394, 385] on icon "D" at bounding box center [394, 395] width 21 height 21
click at [318, 465] on icon "A" at bounding box center [320, 475] width 21 height 21
click at [345, 465] on icon "B" at bounding box center [345, 475] width 21 height 21
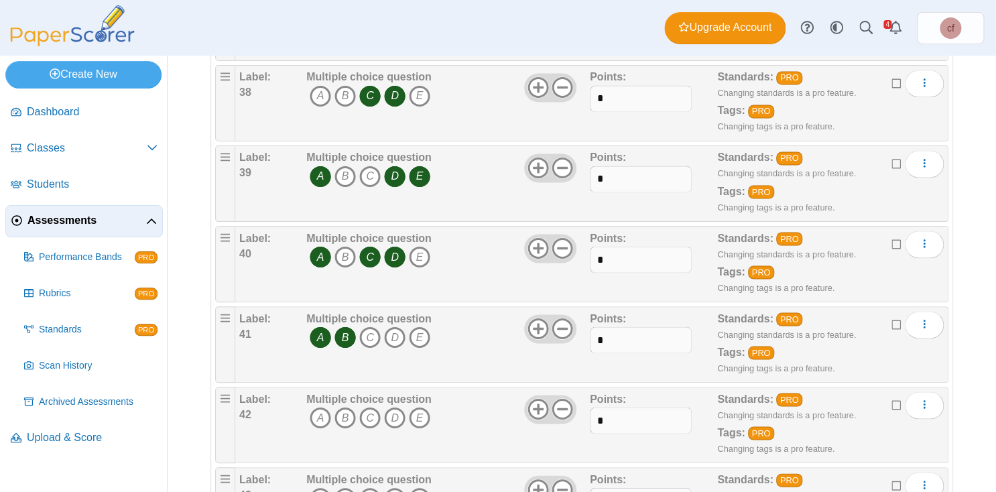
scroll to position [3189, 0]
click at [346, 408] on icon "B" at bounding box center [345, 418] width 21 height 21
click at [349, 488] on icon "B" at bounding box center [345, 498] width 21 height 21
click at [420, 488] on icon "E" at bounding box center [419, 498] width 21 height 21
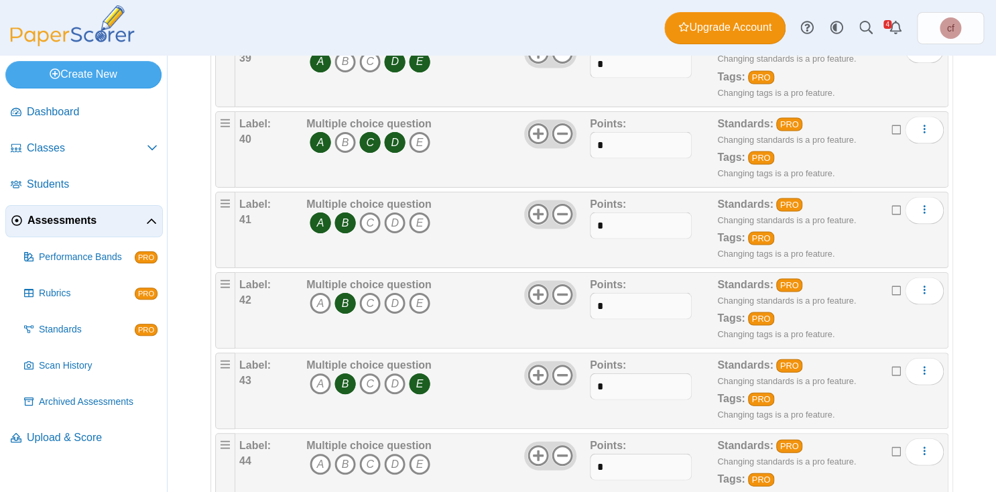
scroll to position [3319, 0]
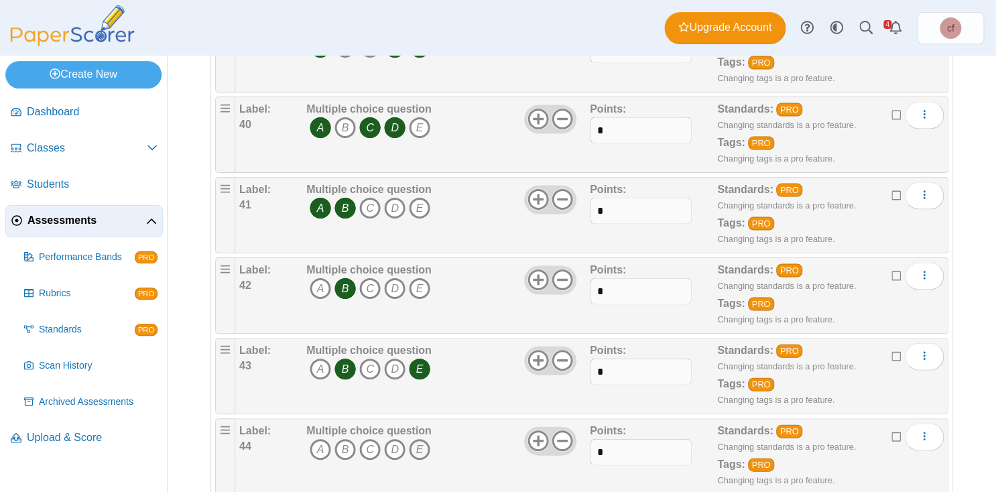
click at [422, 438] on icon "E" at bounding box center [419, 448] width 21 height 21
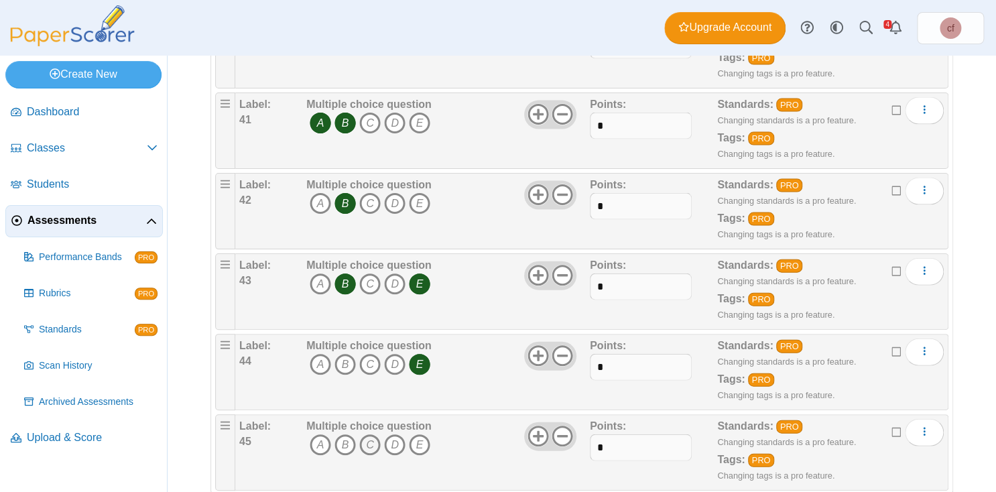
click at [375, 434] on icon "C" at bounding box center [369, 444] width 21 height 21
click at [399, 434] on icon "D" at bounding box center [394, 444] width 21 height 21
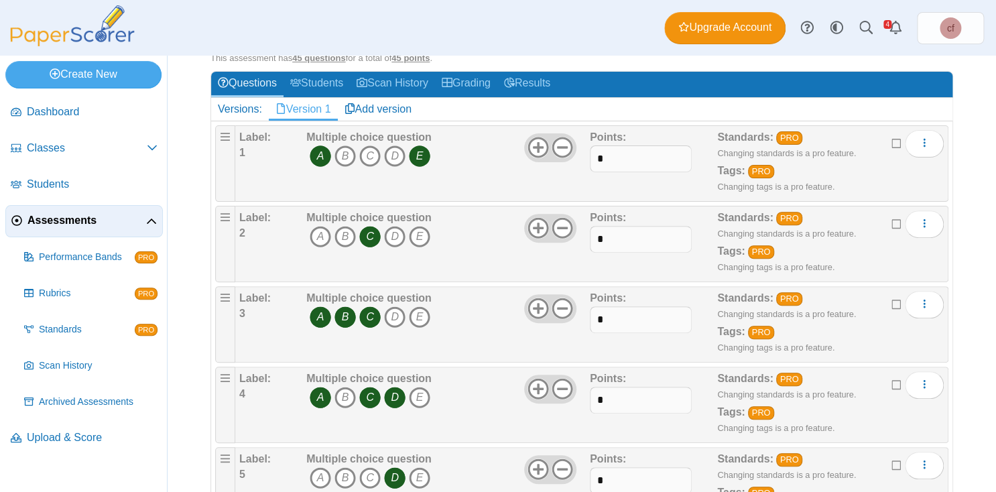
scroll to position [0, 0]
